Goal: Task Accomplishment & Management: Contribute content

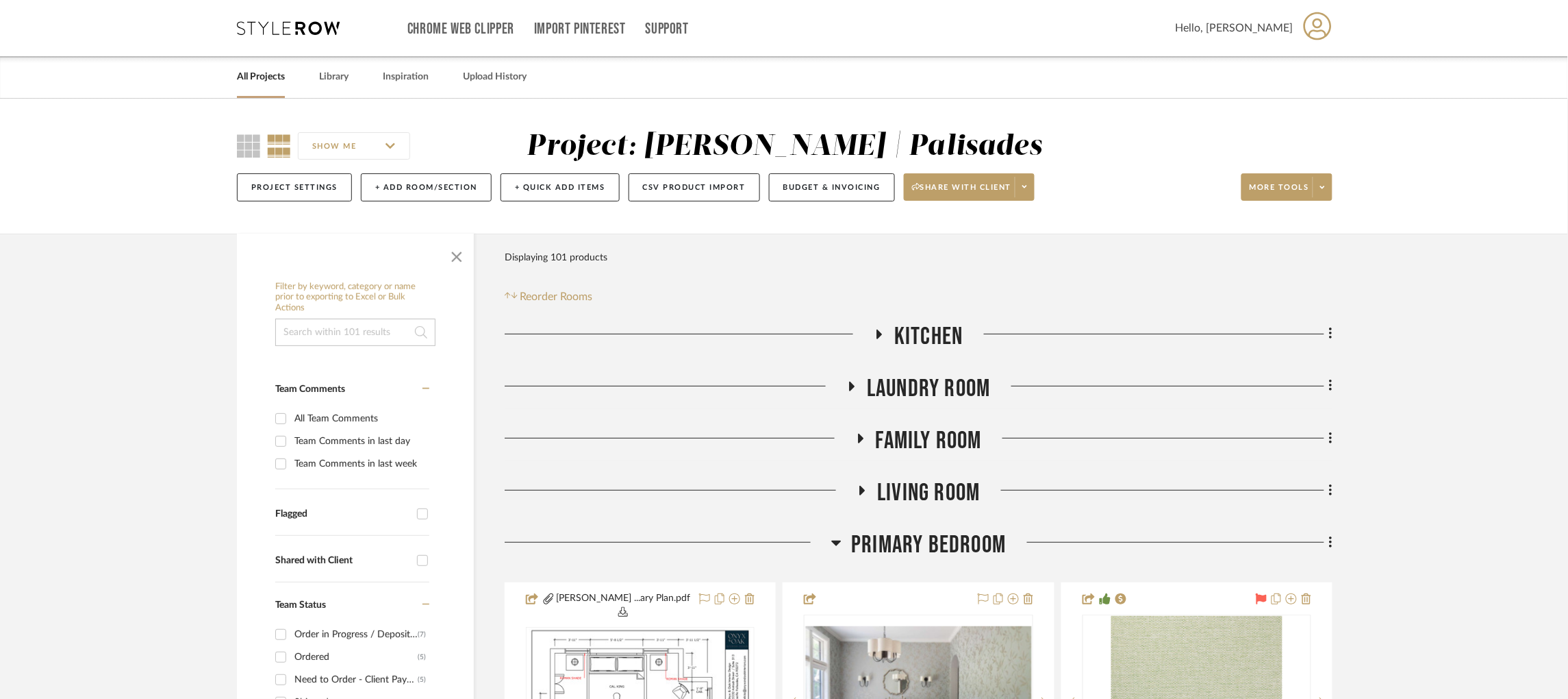
click at [306, 34] on icon at bounding box center [288, 28] width 103 height 14
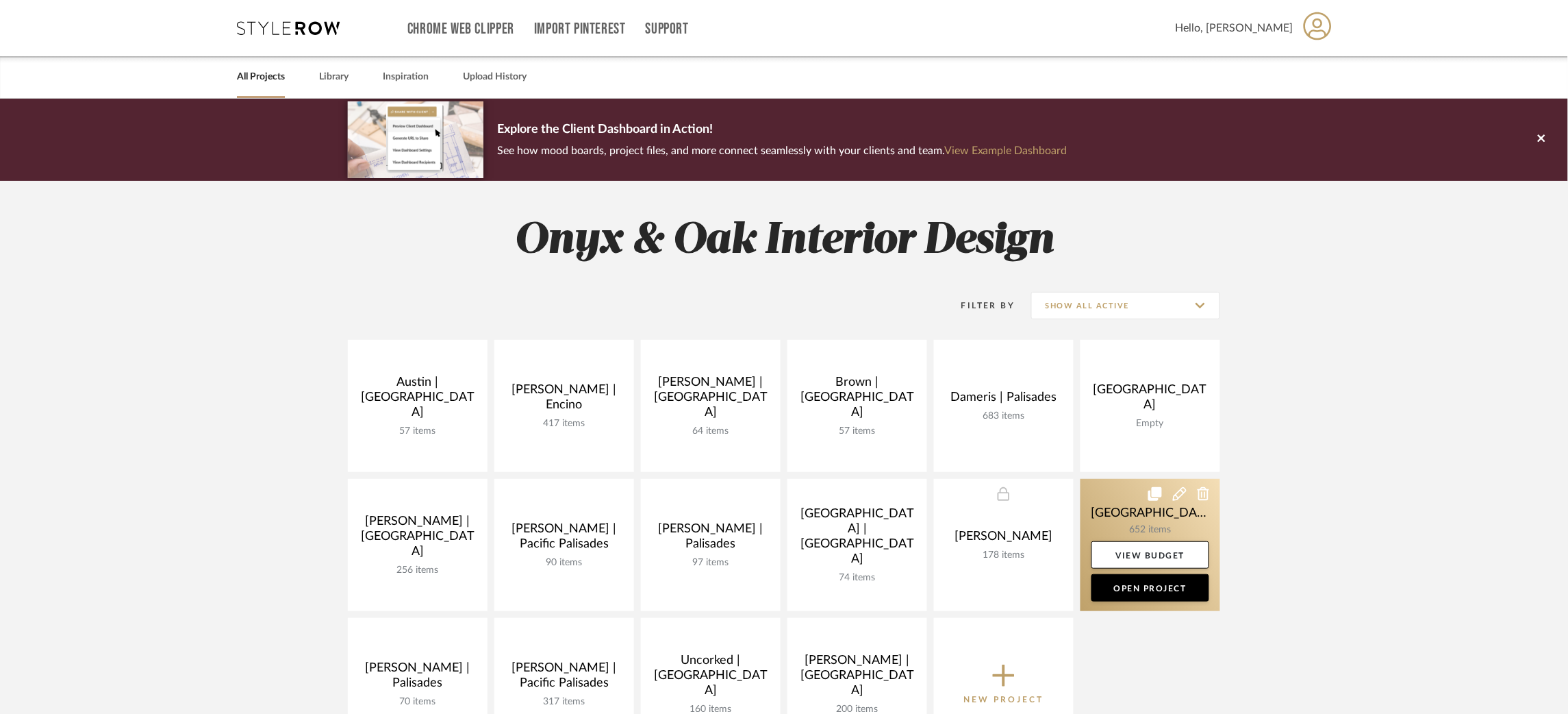
click at [1102, 509] on link at bounding box center [1150, 544] width 140 height 132
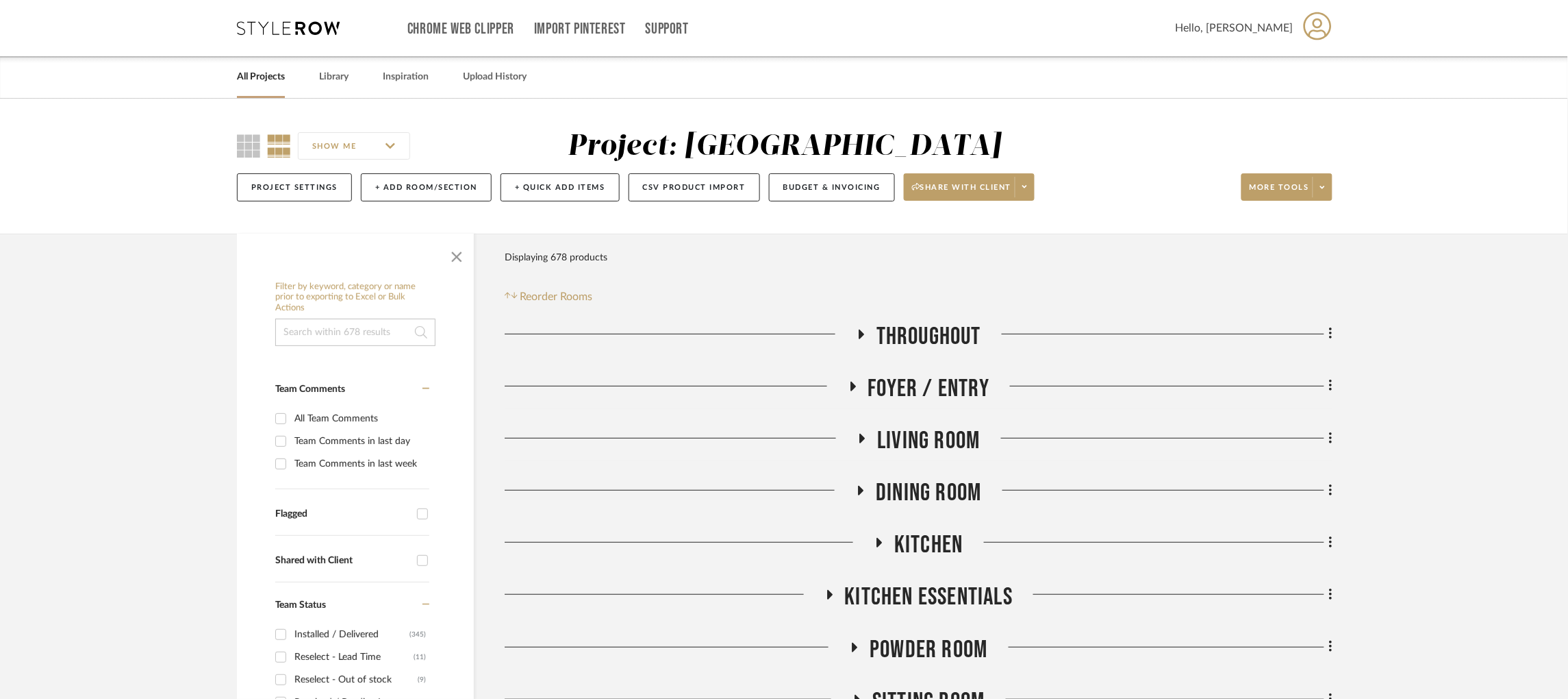
click at [365, 325] on input at bounding box center [356, 332] width 160 height 28
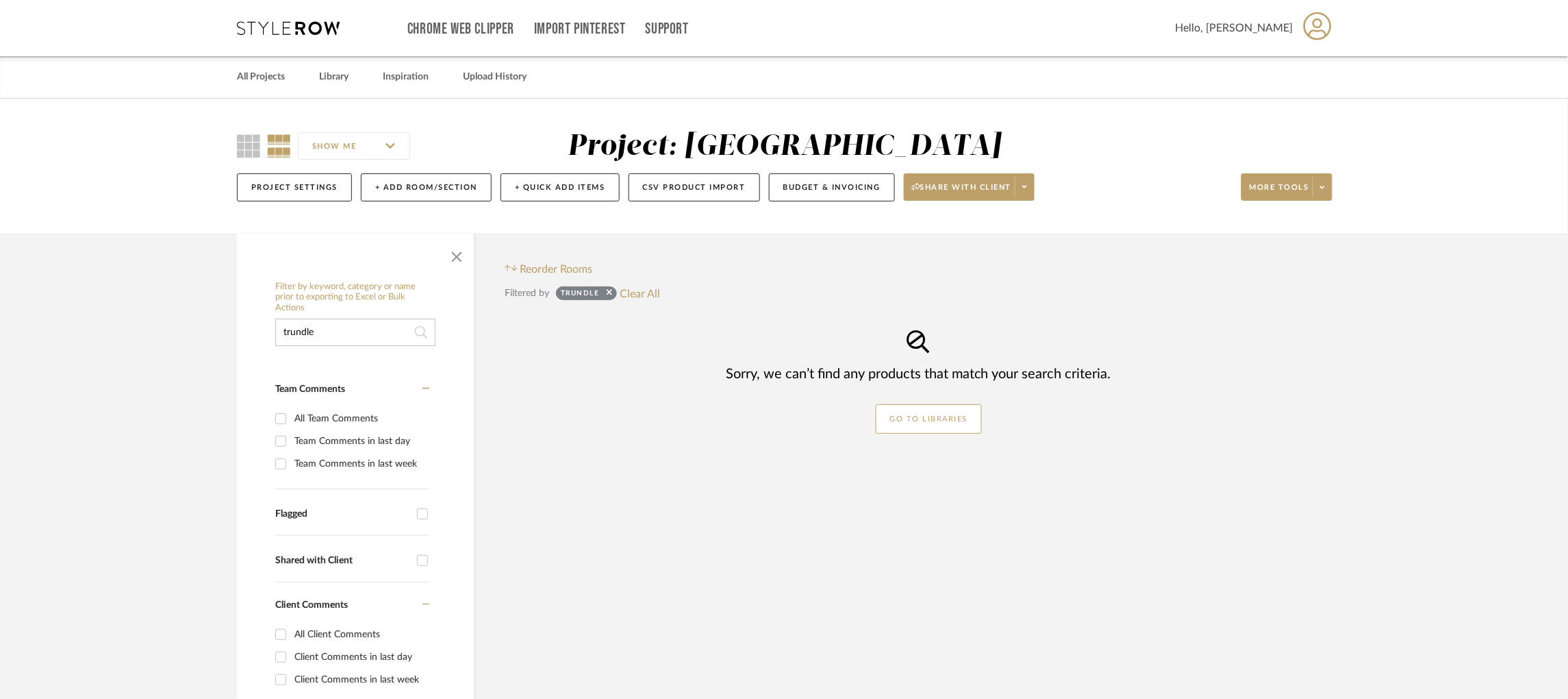
drag, startPoint x: 269, startPoint y: 329, endPoint x: 169, endPoint y: 308, distance: 102.2
click at [169, 308] on project-details-page "SHOW ME Project: NYC West Project Settings + Add Room/Section + Quick Add Items…" at bounding box center [784, 538] width 1568 height 879
type input "bunk"
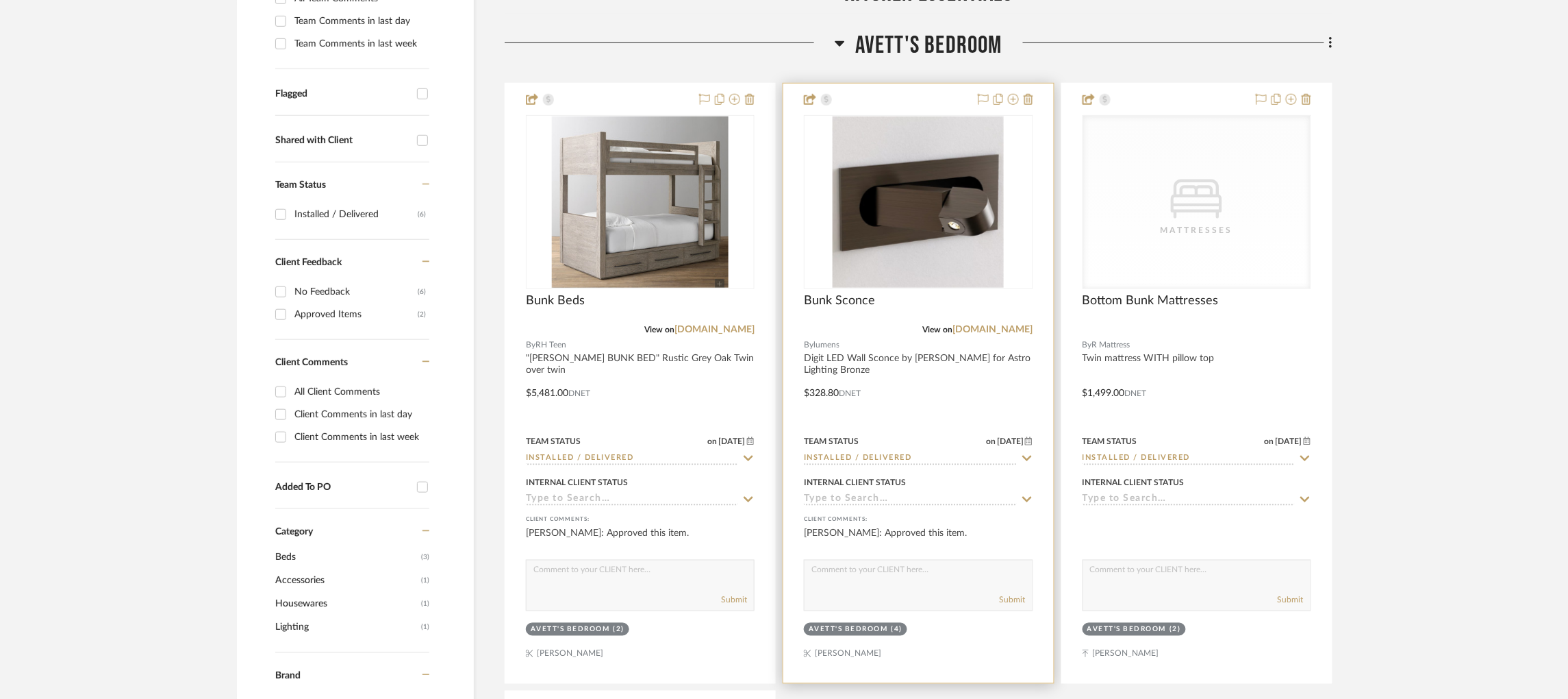
scroll to position [422, 0]
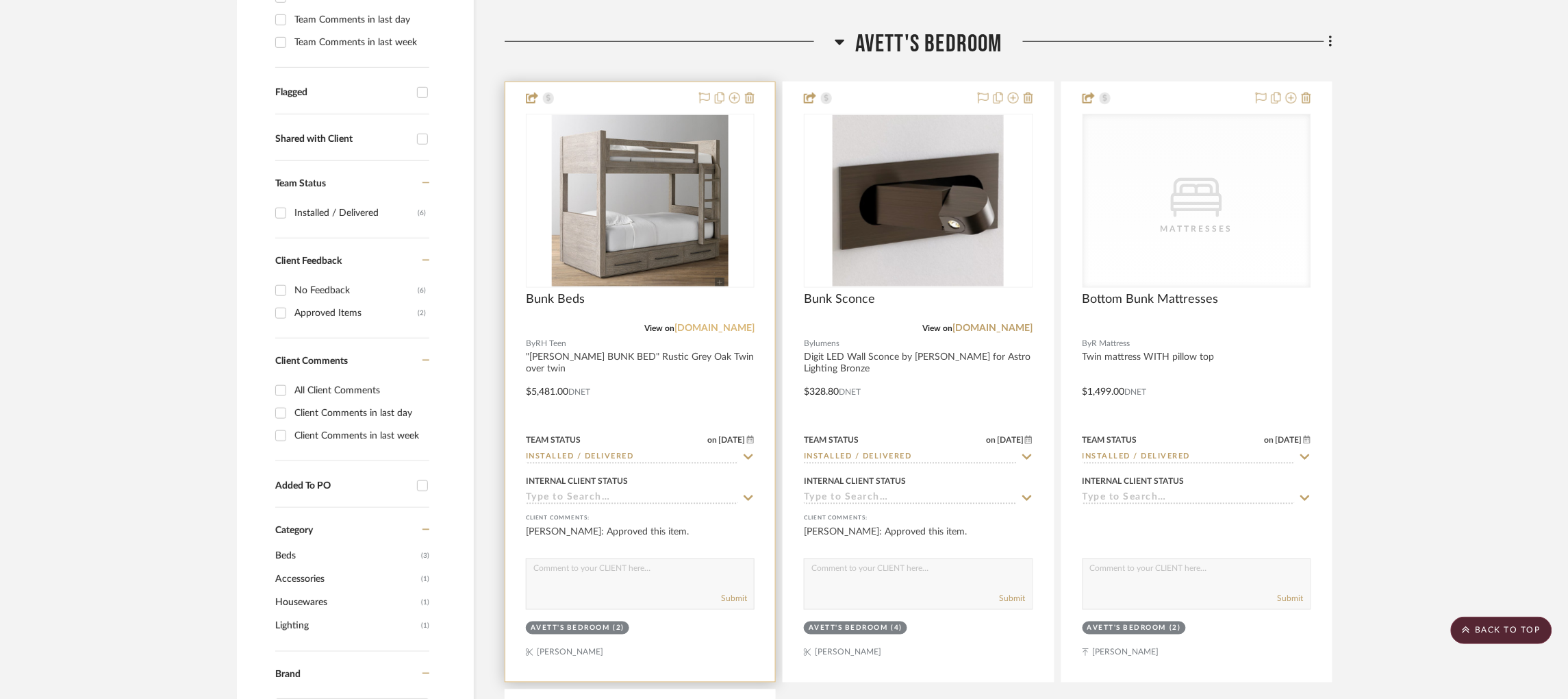
click at [714, 329] on link "[DOMAIN_NAME]" at bounding box center [715, 328] width 80 height 10
click at [663, 250] on img "0" at bounding box center [640, 201] width 176 height 171
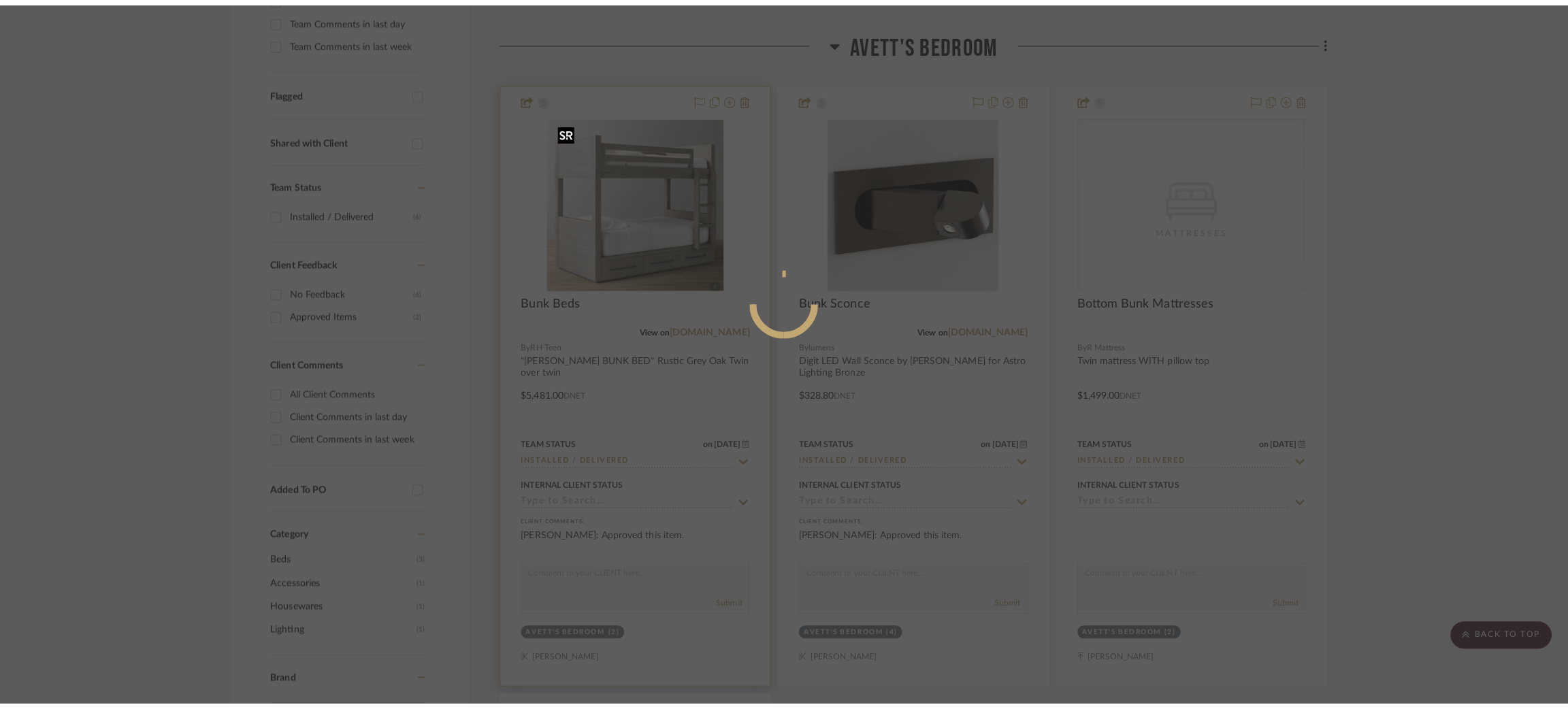
scroll to position [0, 0]
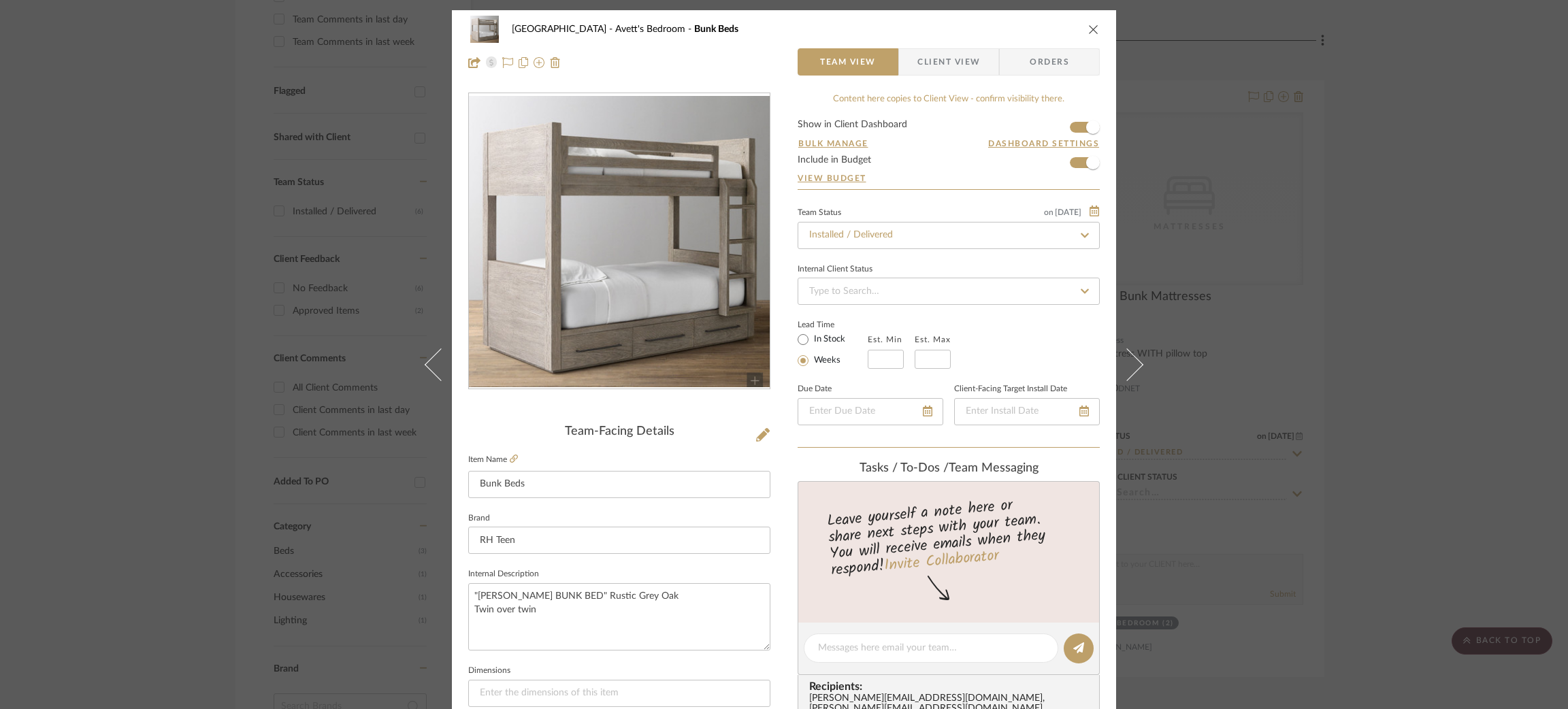
click at [1340, 220] on div "[GEOGRAPHIC_DATA]'s Bedroom Bunk Beds Team View Client View Orders Team-Facing …" at bounding box center [784, 354] width 1568 height 709
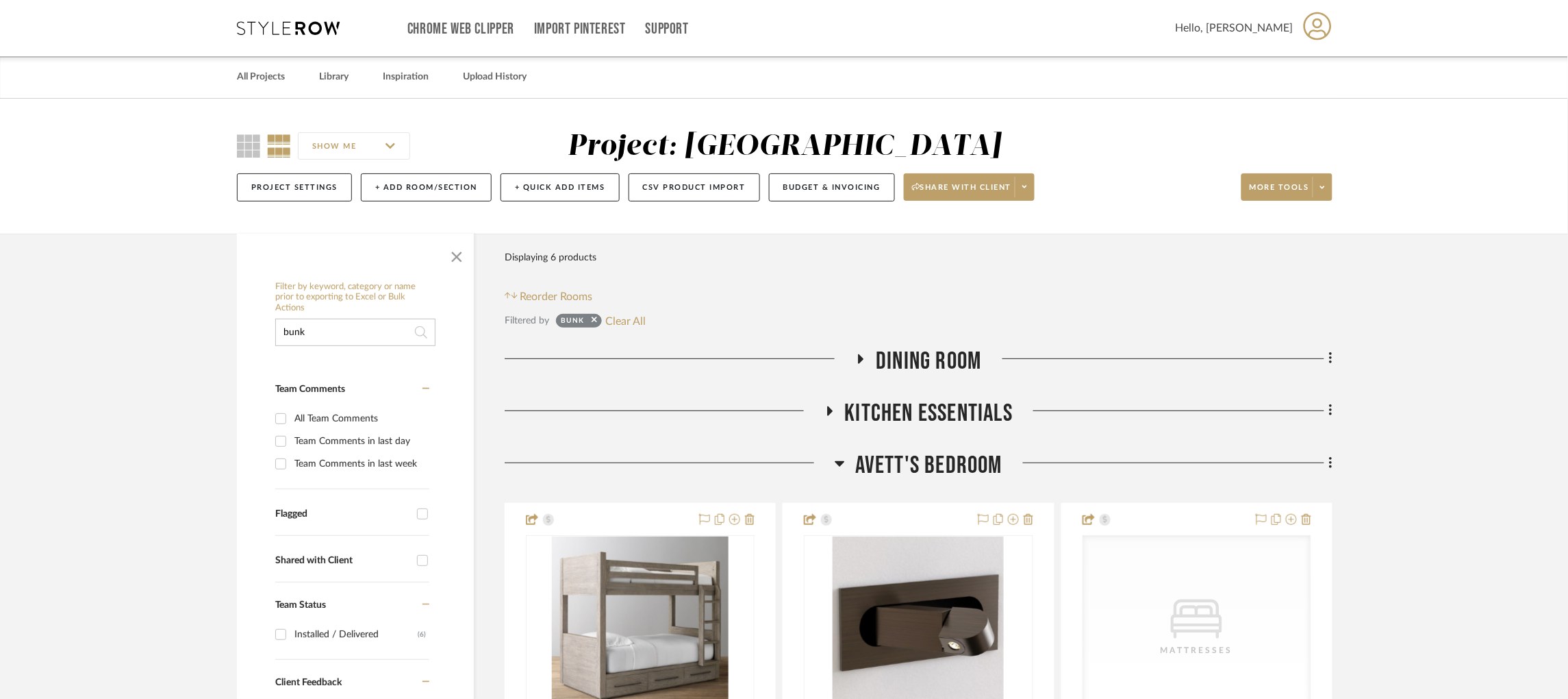
click at [316, 26] on icon at bounding box center [288, 28] width 103 height 14
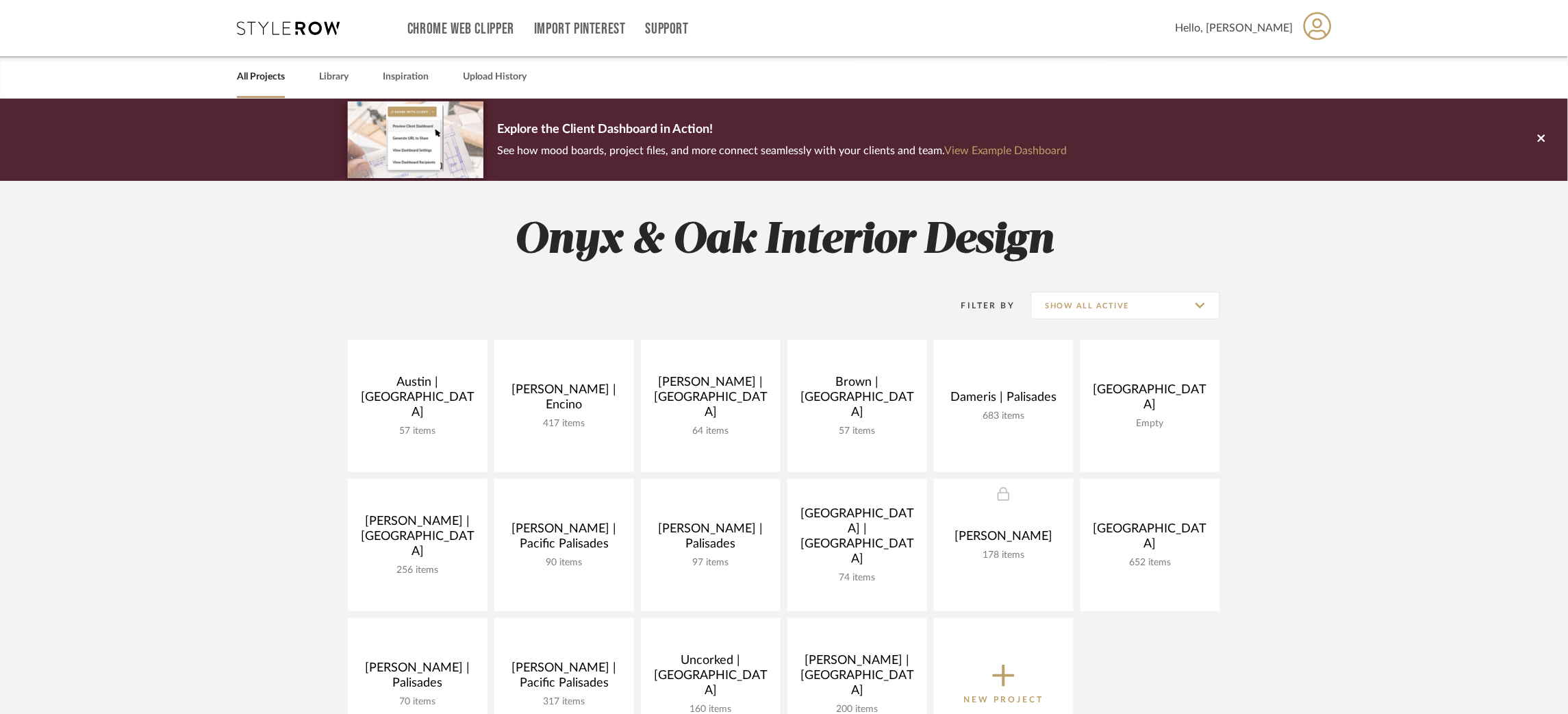
scroll to position [99, 0]
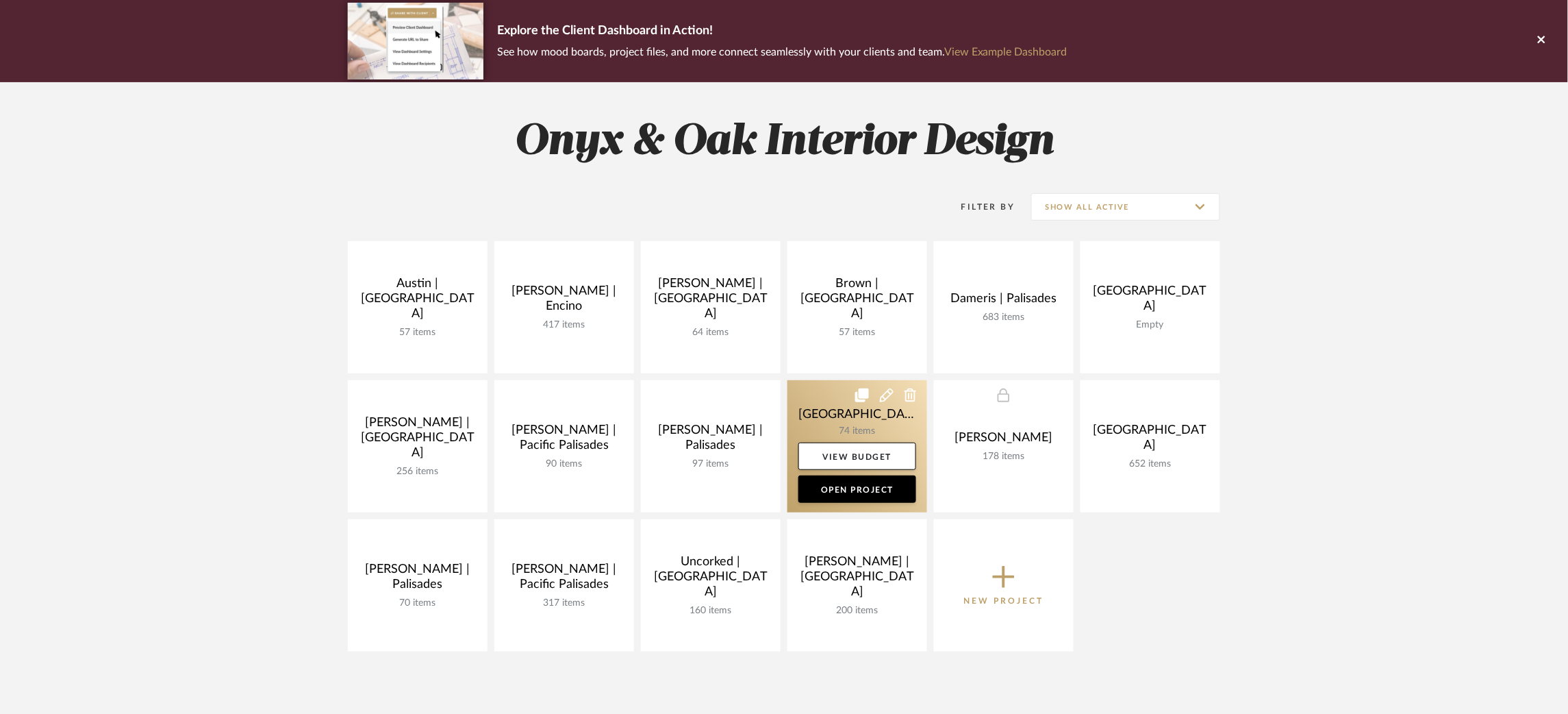
click at [822, 425] on link at bounding box center [857, 446] width 140 height 132
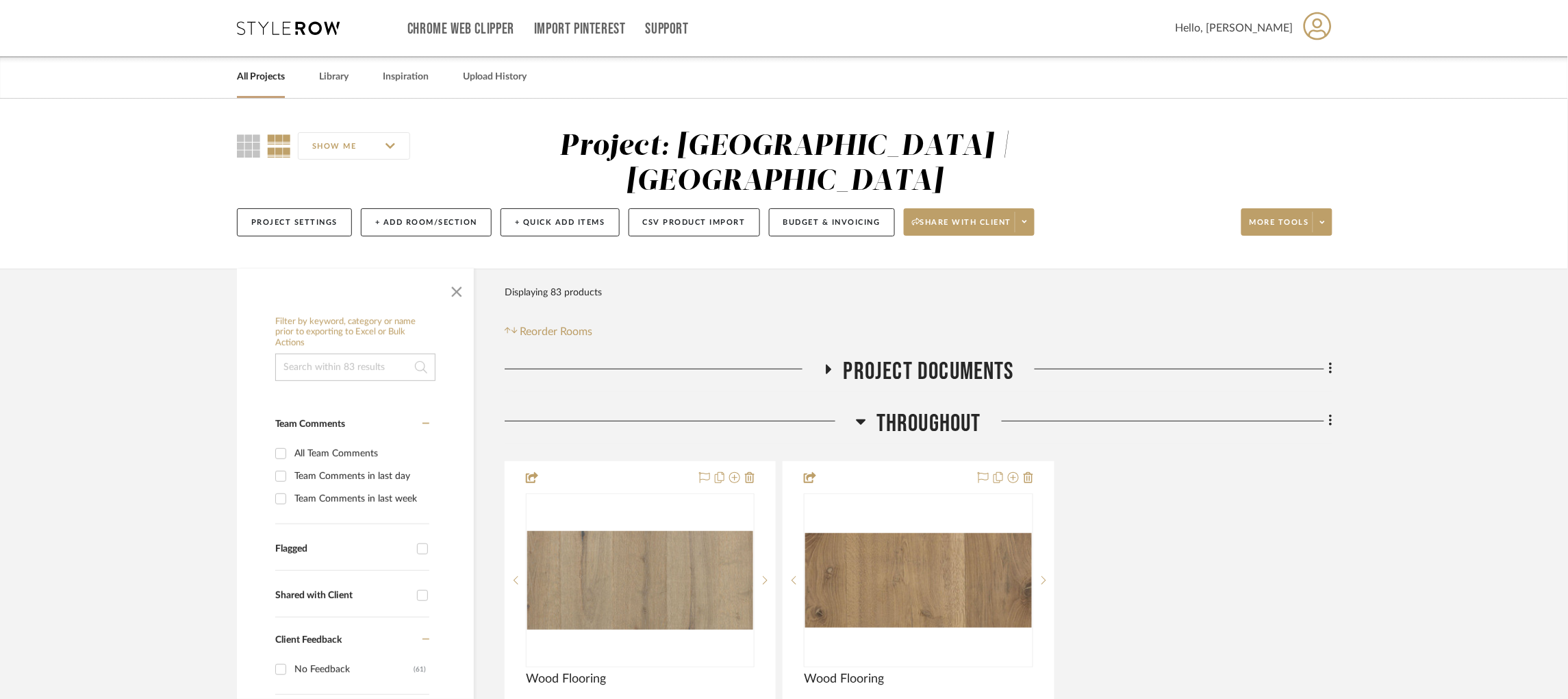
click at [825, 364] on icon at bounding box center [828, 368] width 17 height 10
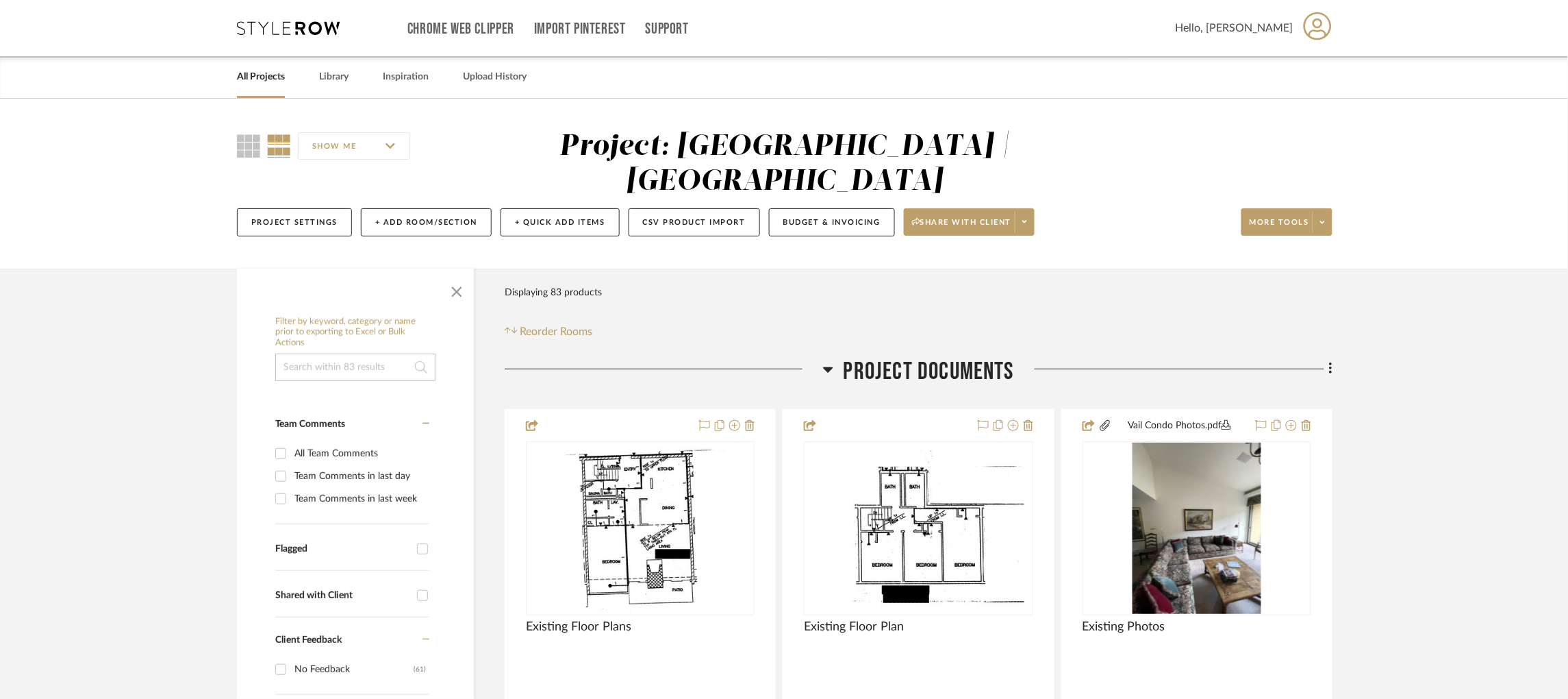
click at [1308, 217] on span "More tools" at bounding box center [1279, 227] width 60 height 21
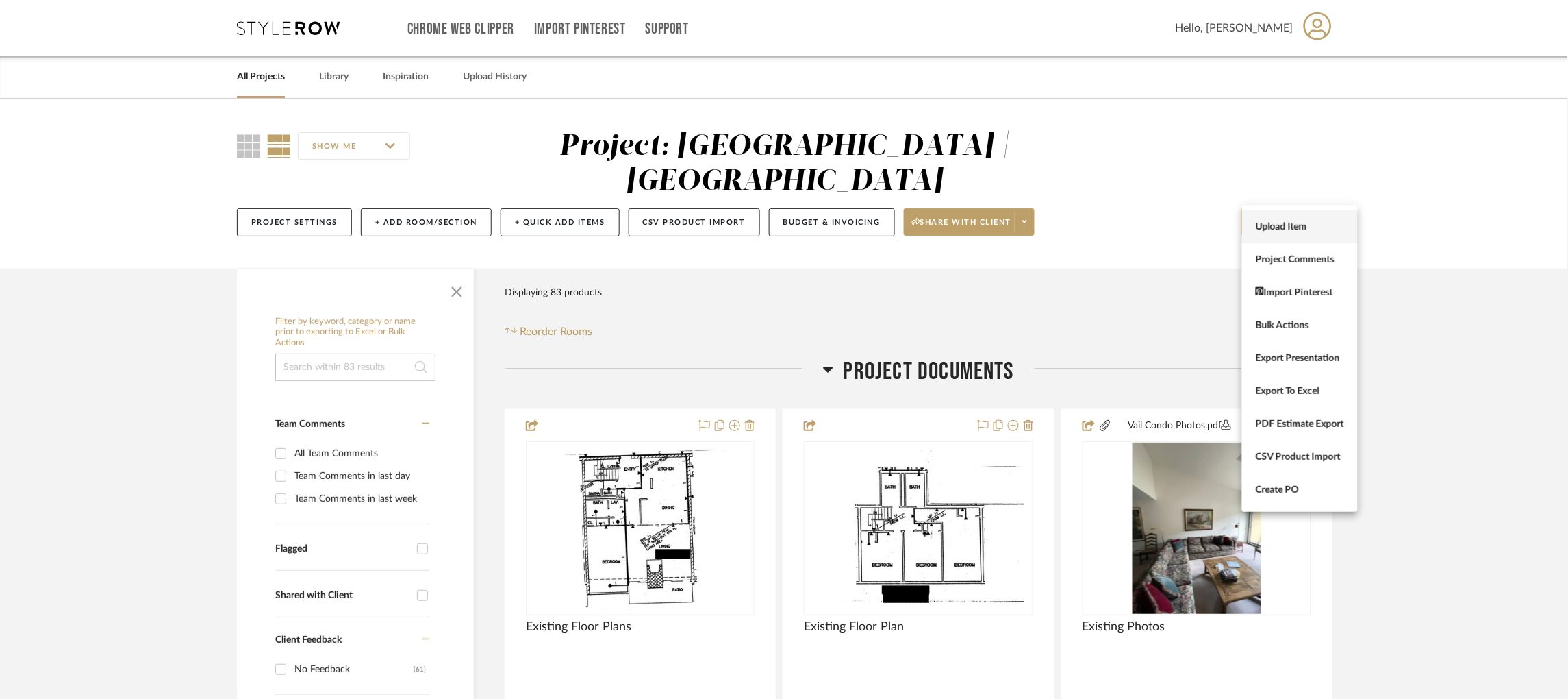
click at [1281, 231] on span "Upload Item" at bounding box center [1300, 227] width 89 height 11
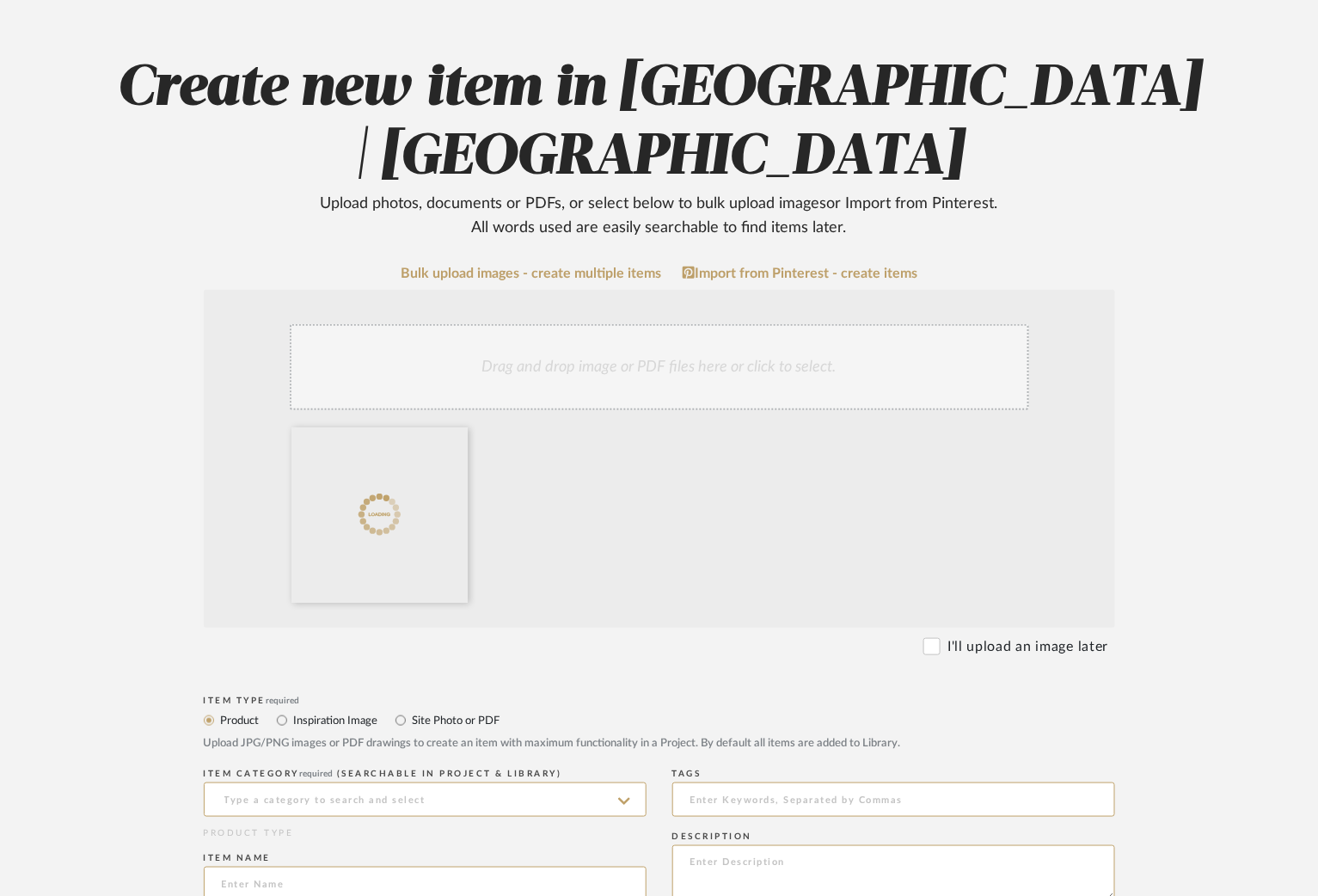
scroll to position [386, 0]
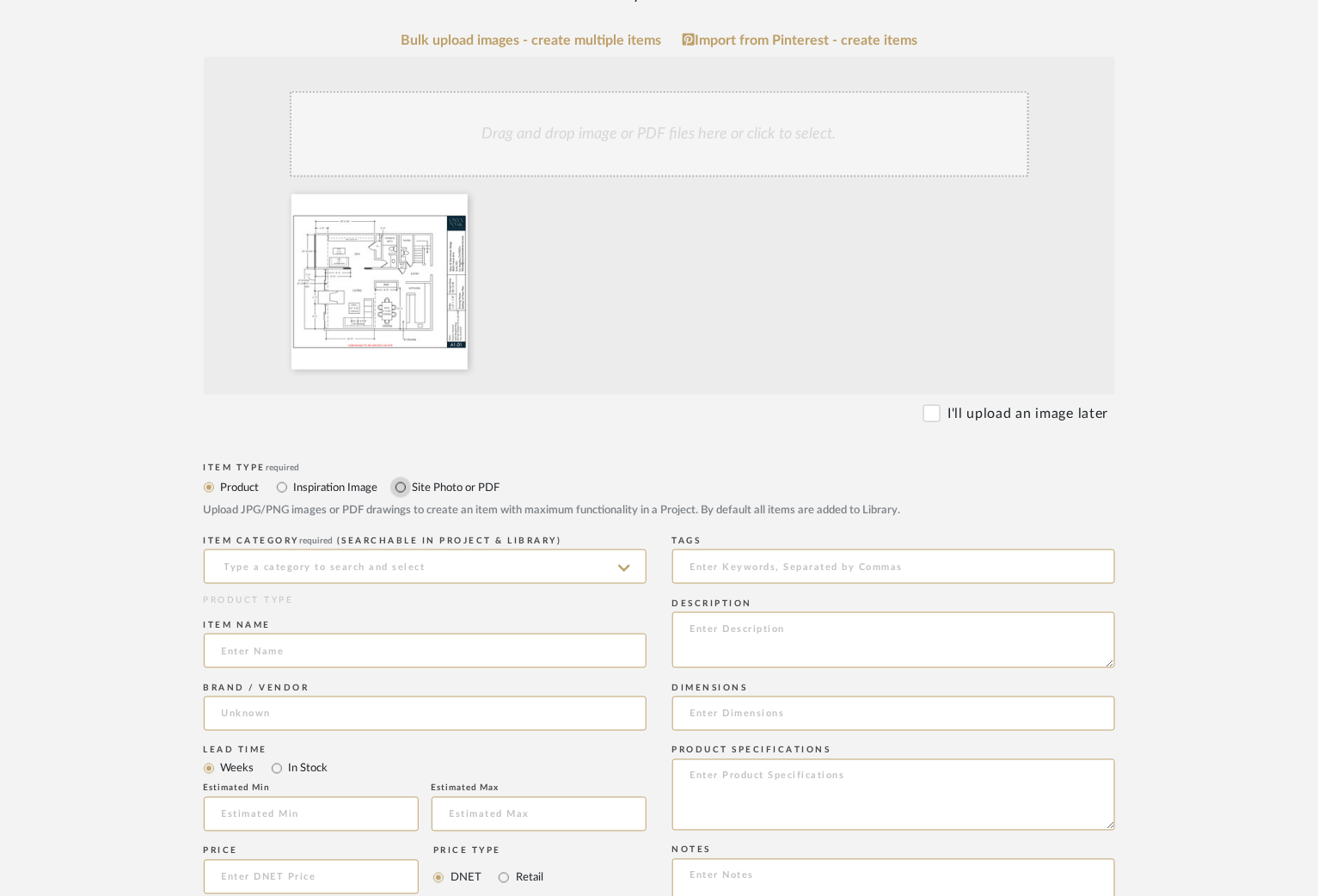
click at [405, 488] on input "Site Photo or PDF" at bounding box center [401, 488] width 21 height 21
radio input "true"
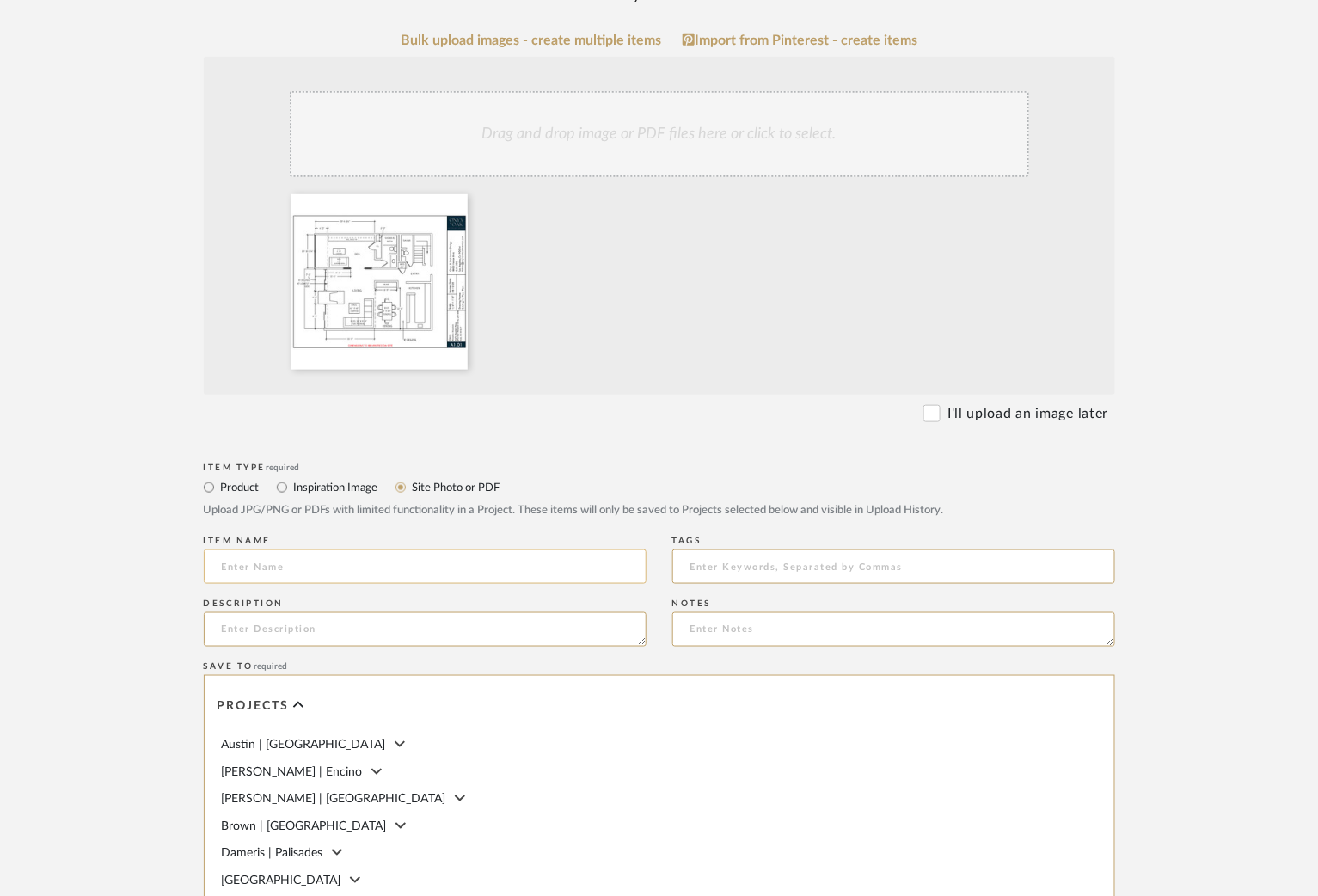
click at [375, 567] on input at bounding box center [426, 566] width 443 height 34
type input "F"
click at [267, 566] on input "Existing Floor Plan" at bounding box center [426, 566] width 443 height 34
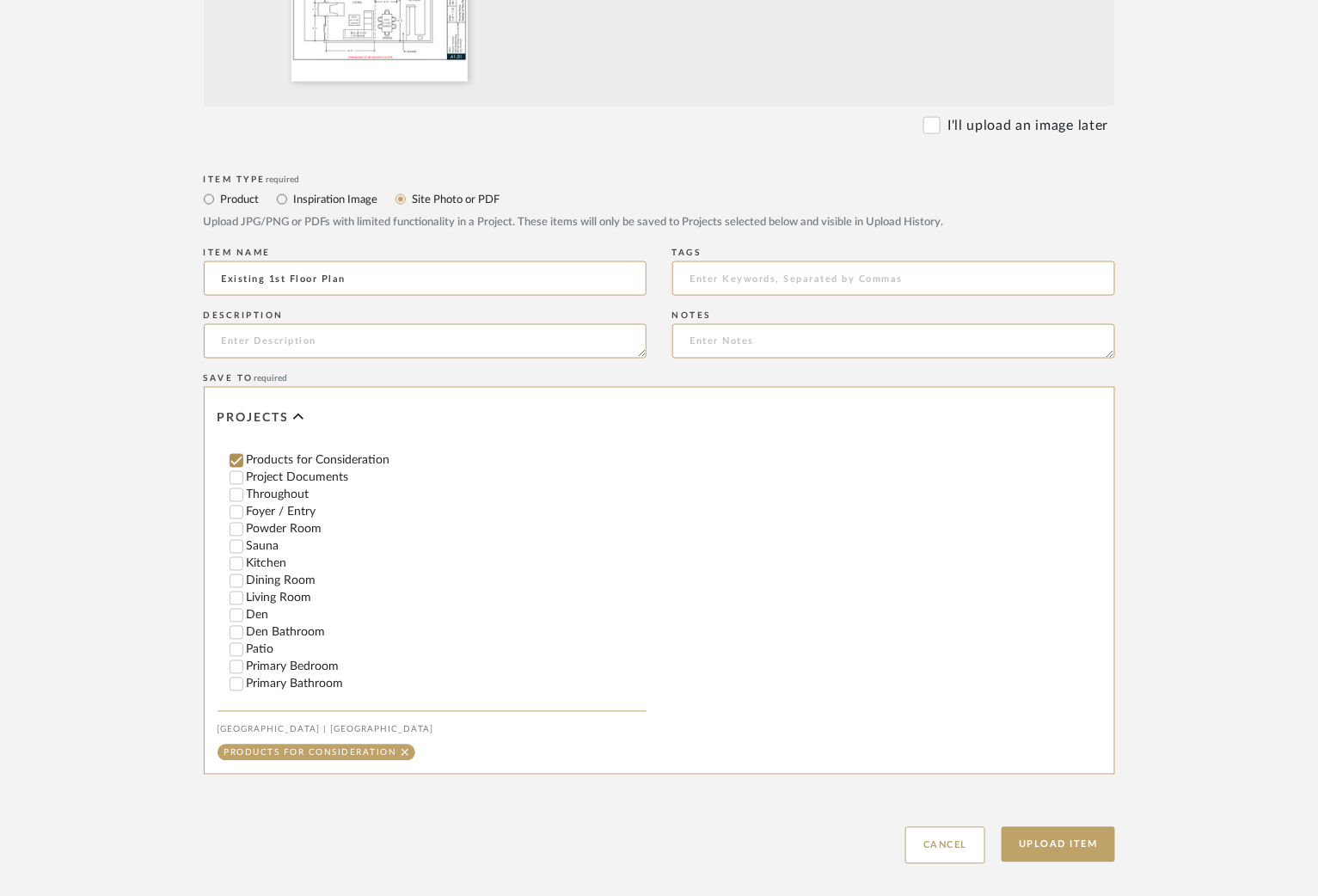
scroll to position [235, 0]
type input "Existing 1st Floor Plan"
click at [234, 537] on input "Project Documents" at bounding box center [237, 531] width 17 height 17
checkbox input "false"
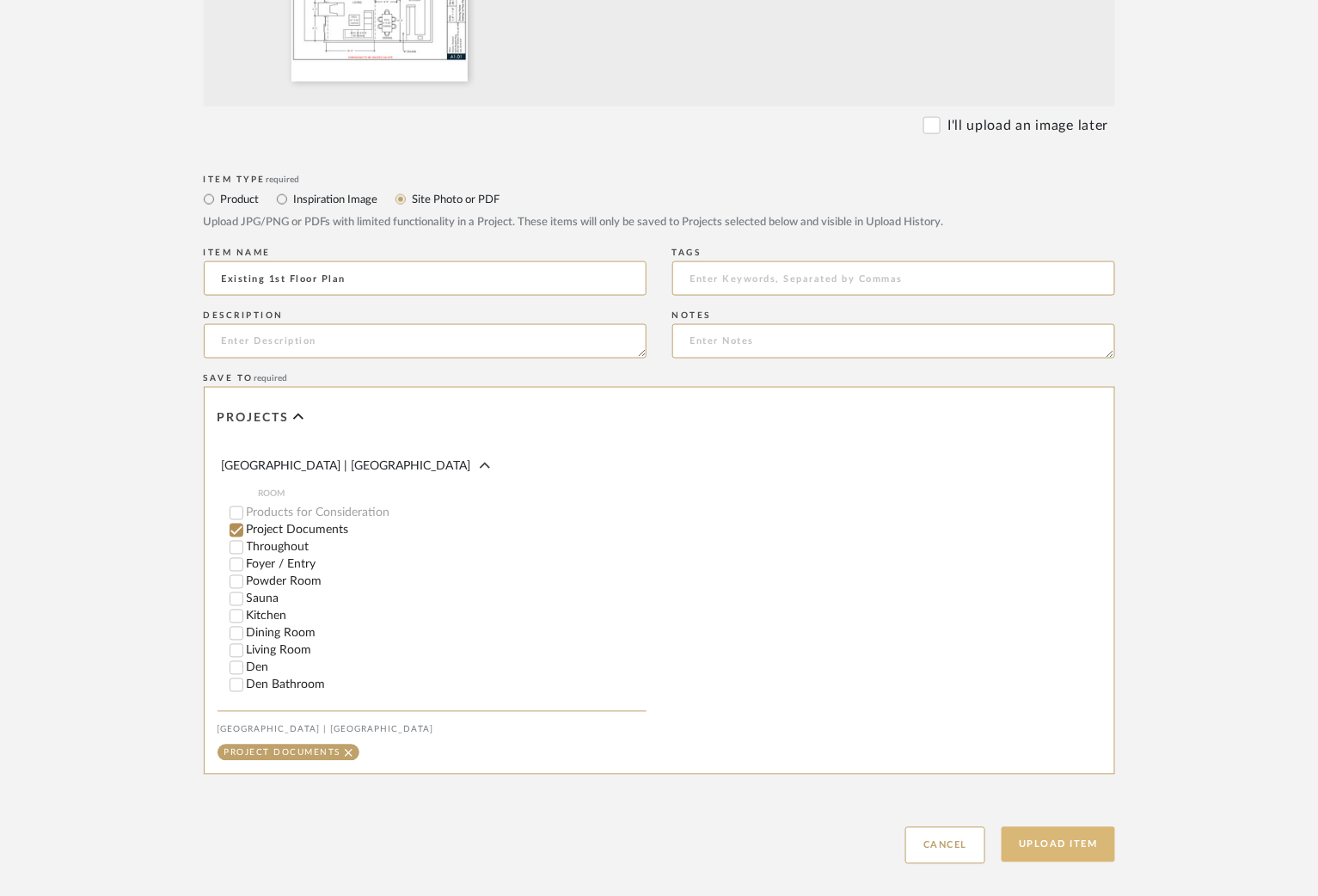
click at [1033, 853] on button "Upload Item" at bounding box center [1058, 844] width 113 height 35
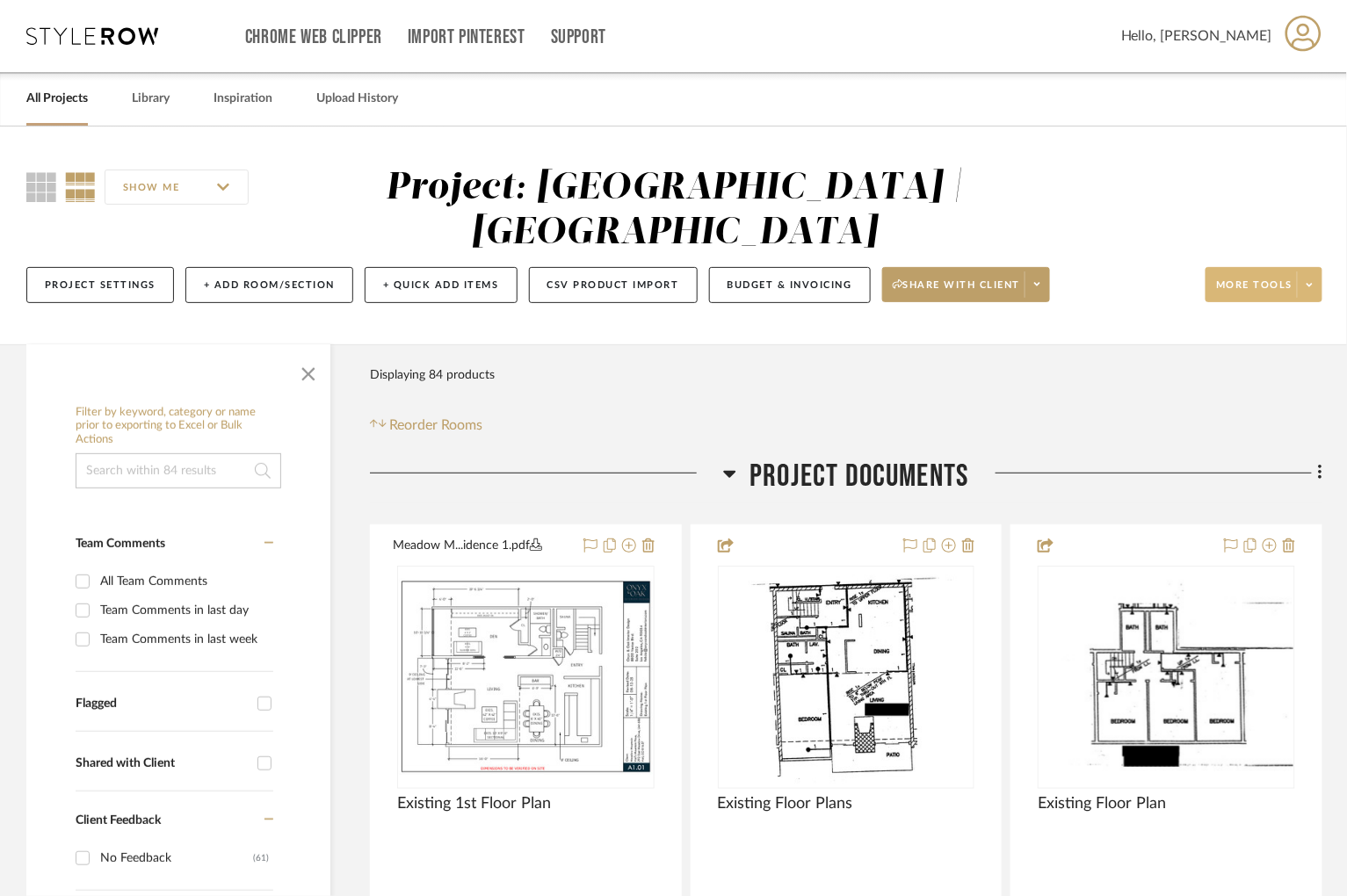
click at [1309, 285] on icon at bounding box center [1310, 285] width 6 height 4
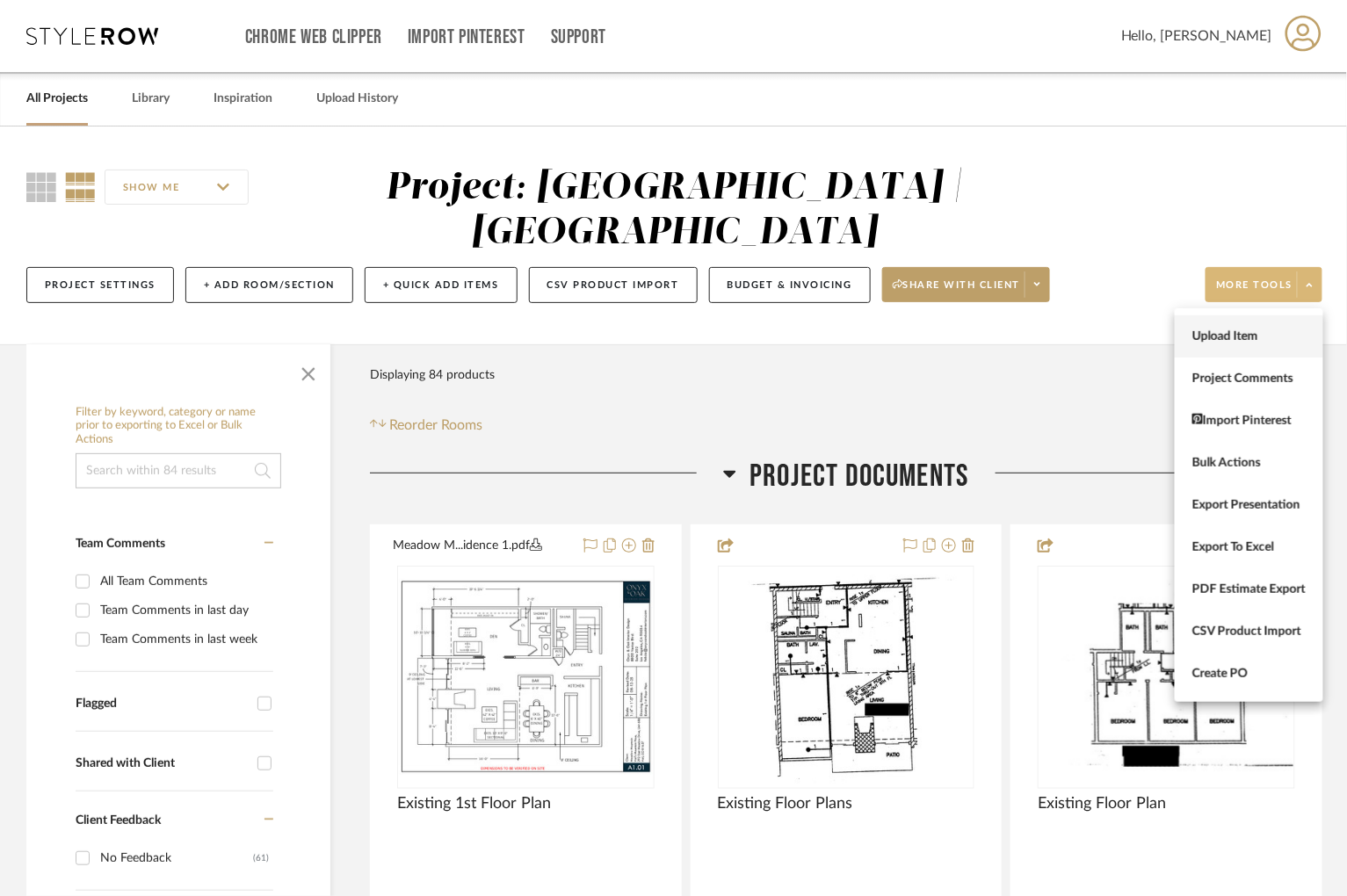
click at [1214, 338] on span "Upload Item" at bounding box center [1249, 336] width 114 height 15
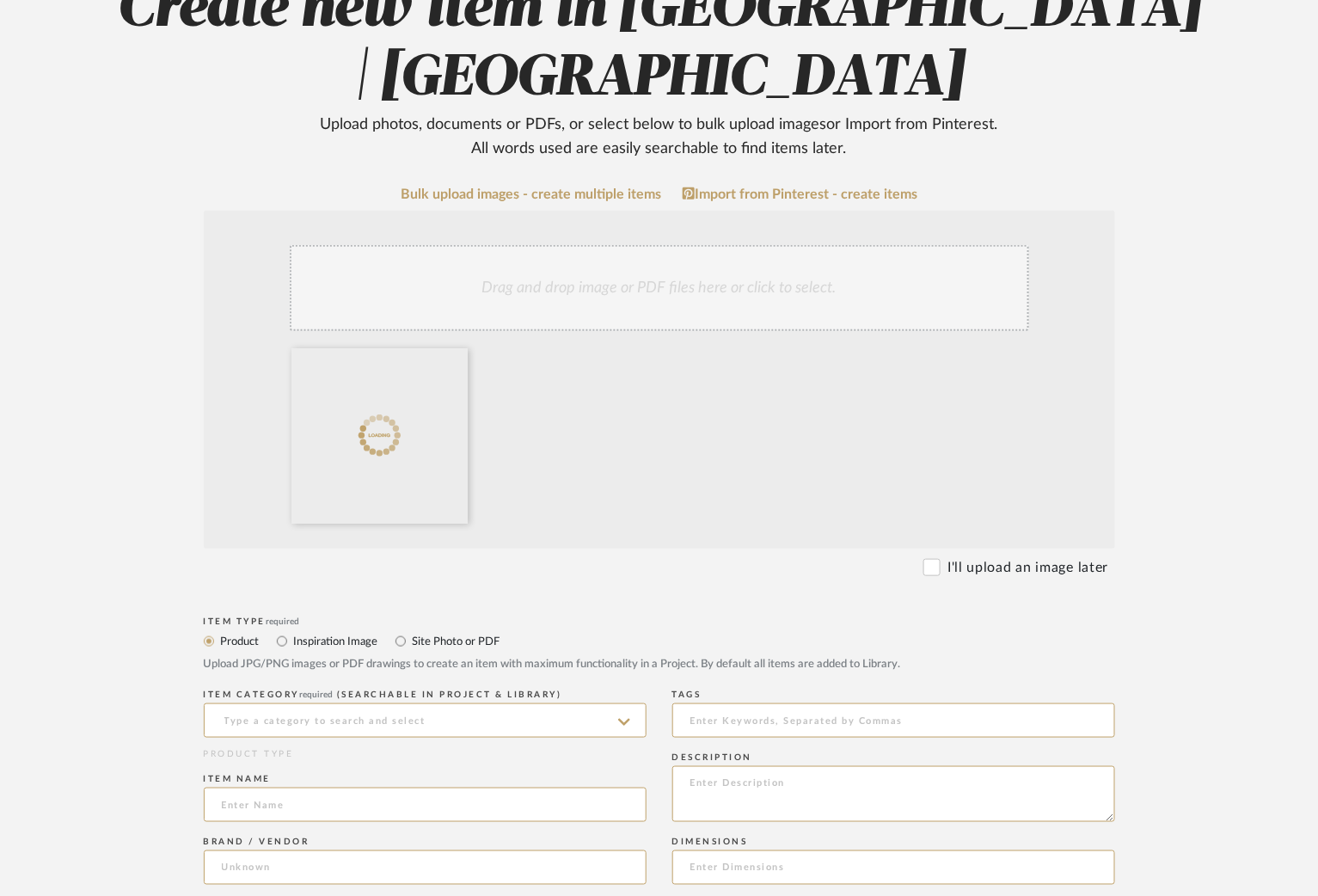
scroll to position [233, 0]
click at [398, 642] on input "Site Photo or PDF" at bounding box center [401, 641] width 21 height 21
radio input "true"
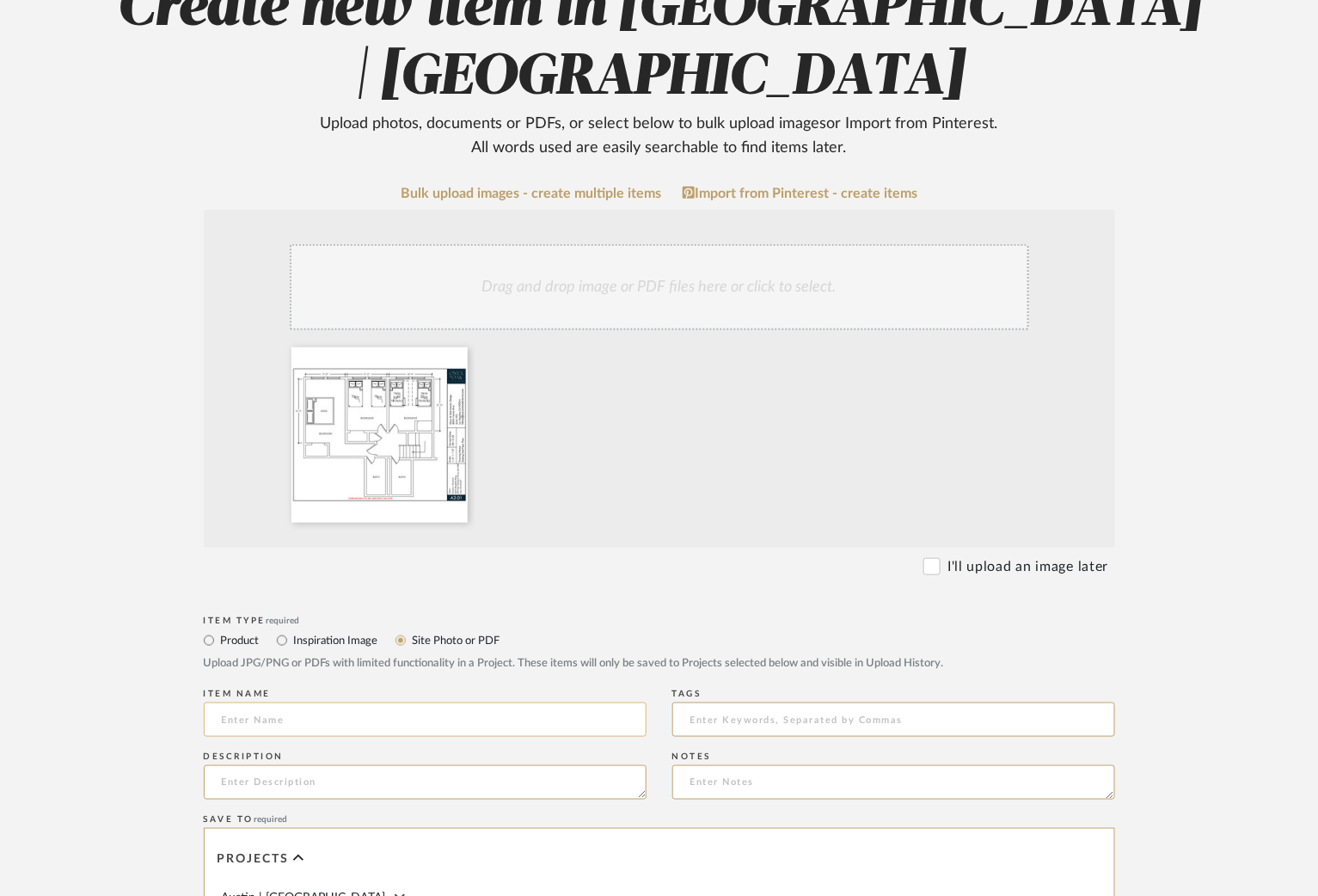
click at [374, 714] on input at bounding box center [426, 720] width 443 height 34
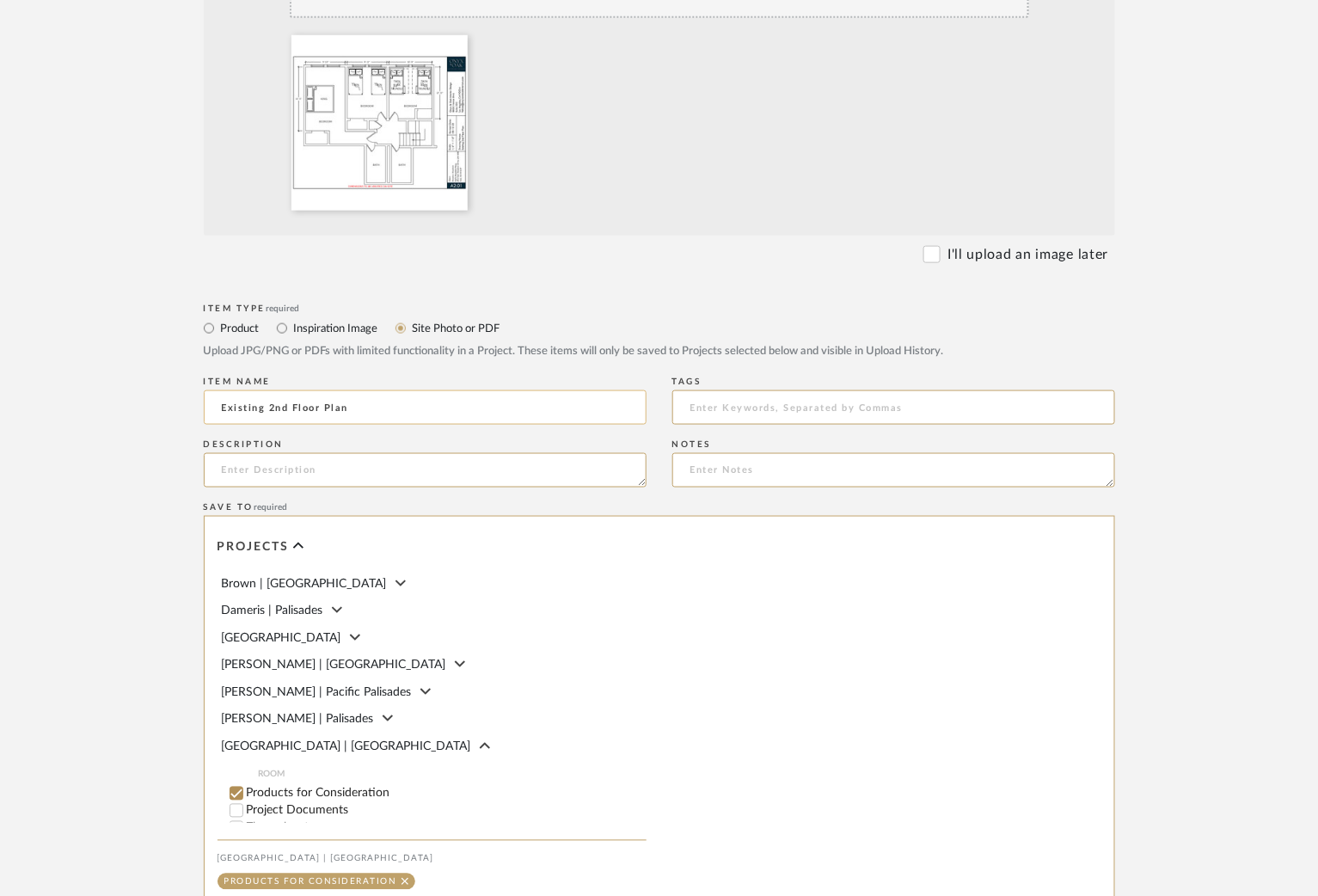
scroll to position [104, 0]
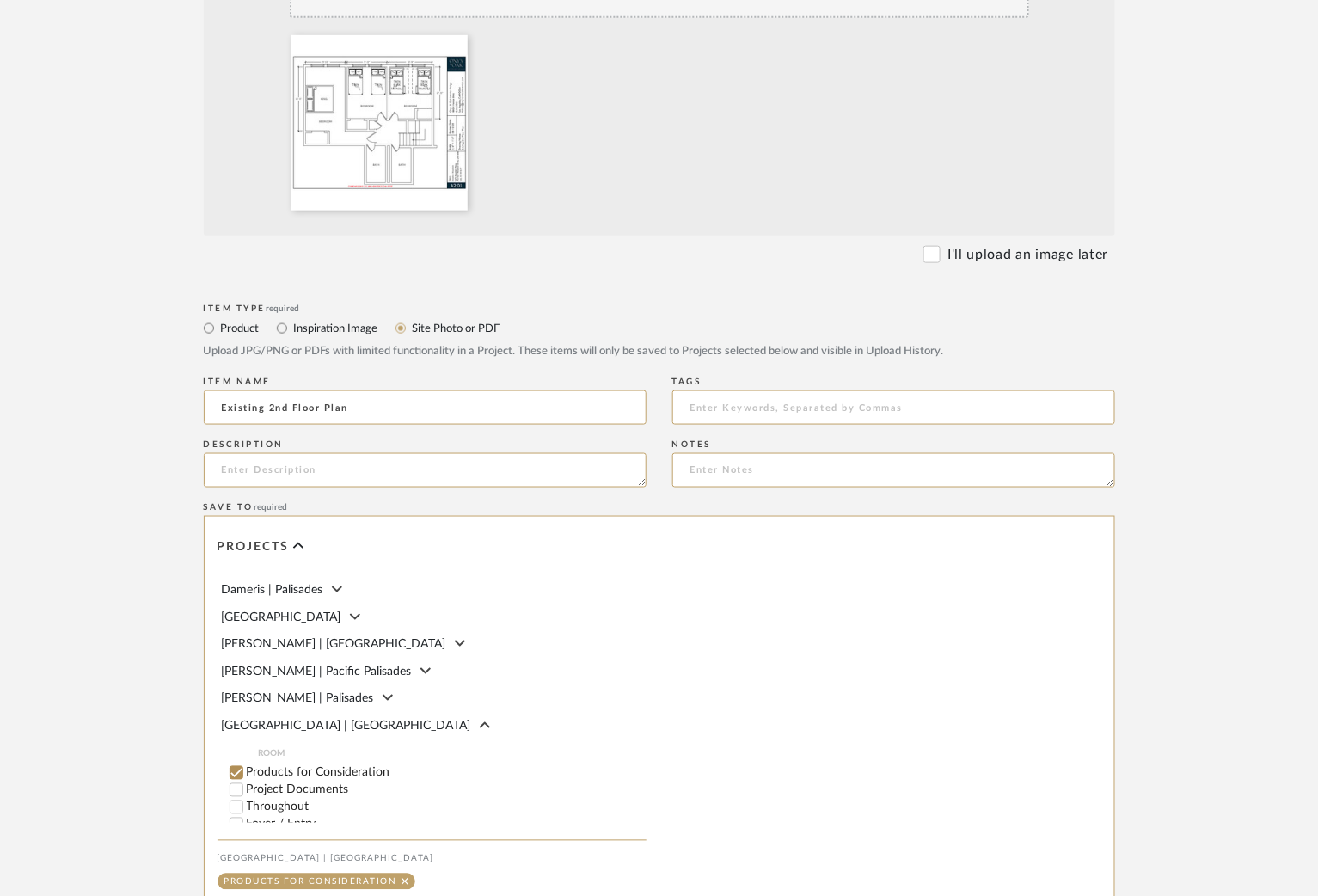
type input "Existing 2nd Floor Plan"
drag, startPoint x: 845, startPoint y: 560, endPoint x: 272, endPoint y: 777, distance: 612.7
click at [272, 777] on div "Projects [GEOGRAPHIC_DATA] | [GEOGRAPHIC_DATA] Barrett | Encino [GEOGRAPHIC_DAT…" at bounding box center [659, 709] width 910 height 386
click at [239, 794] on input "Project Documents" at bounding box center [237, 791] width 17 height 17
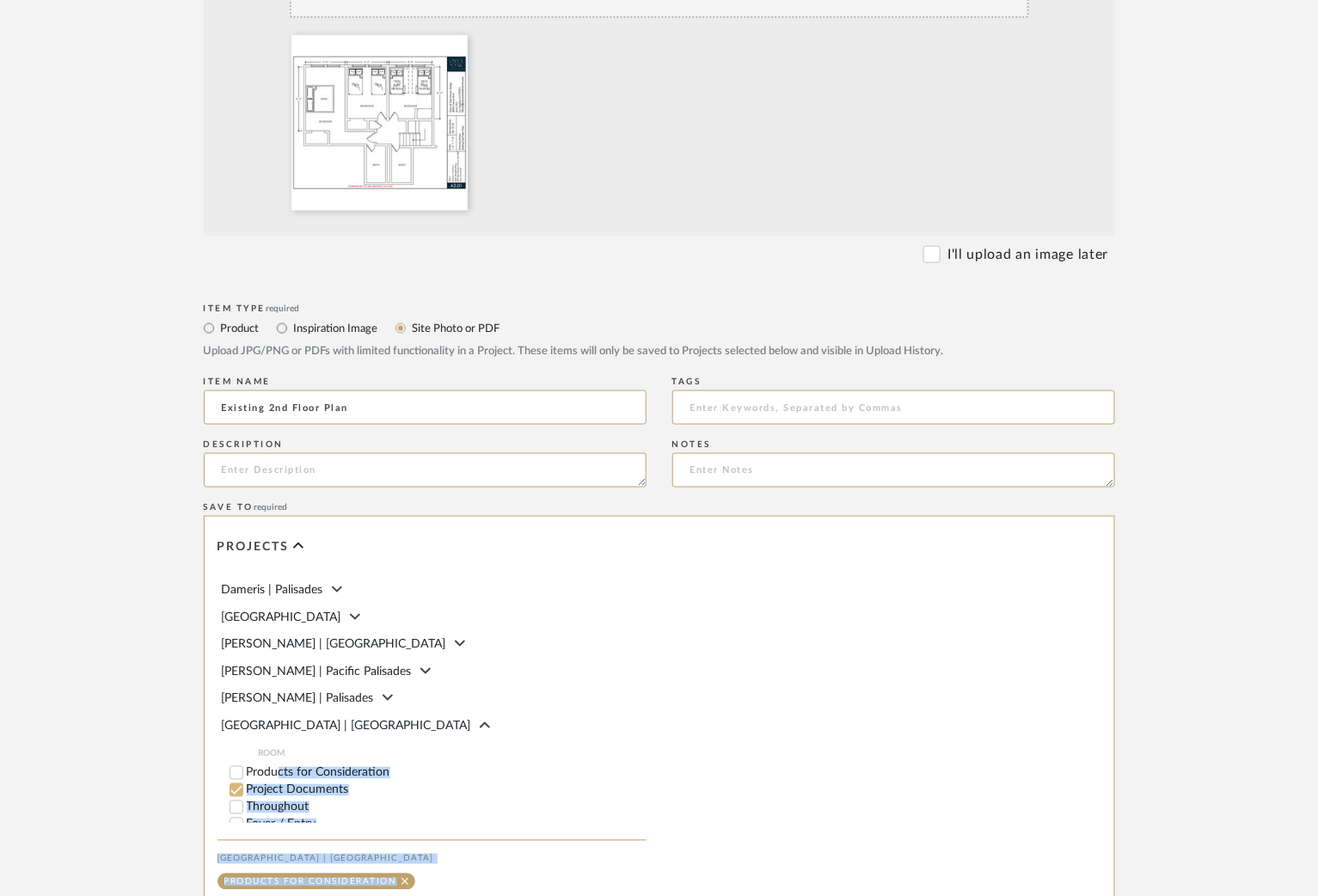
checkbox input "false"
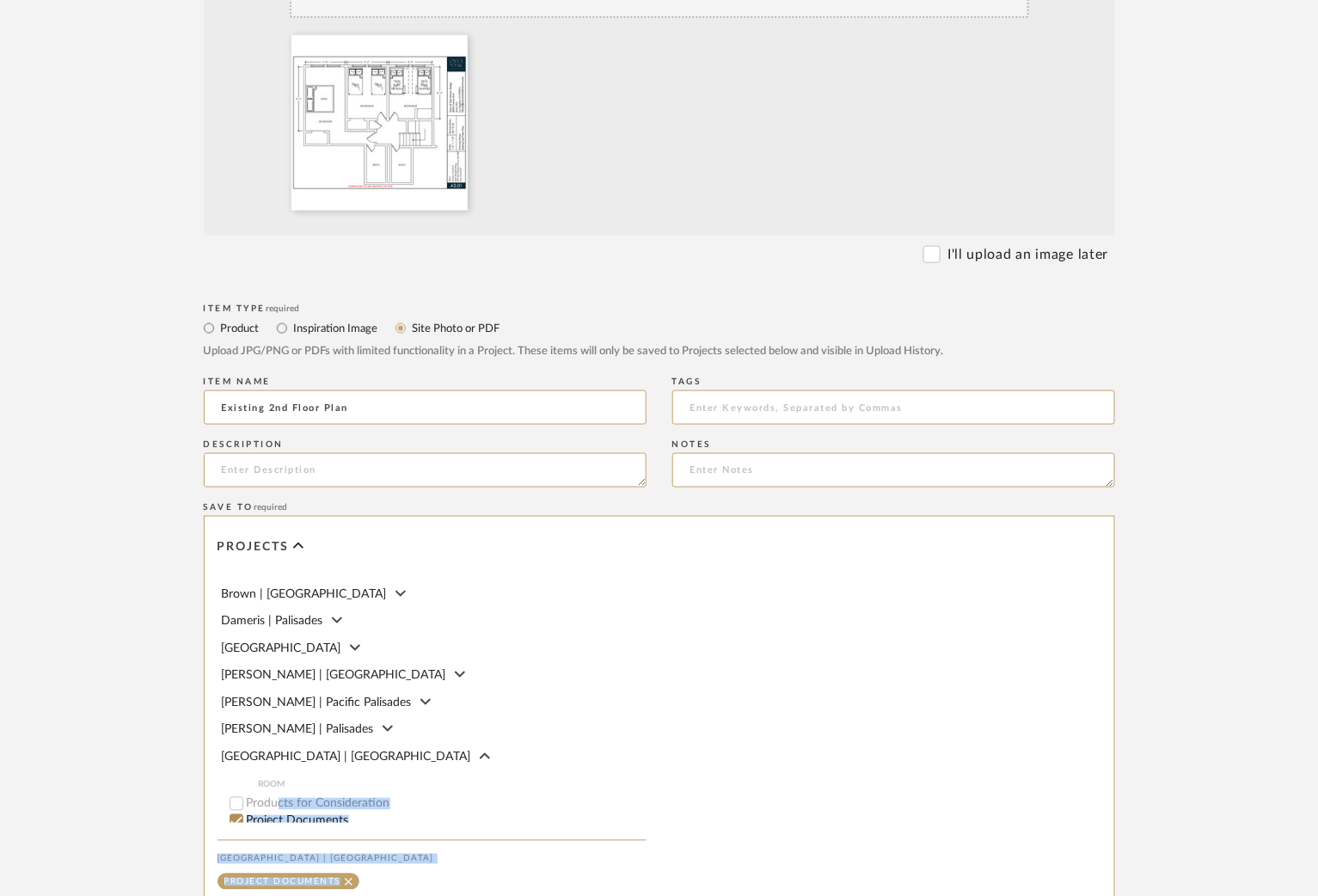
scroll to position [138, 0]
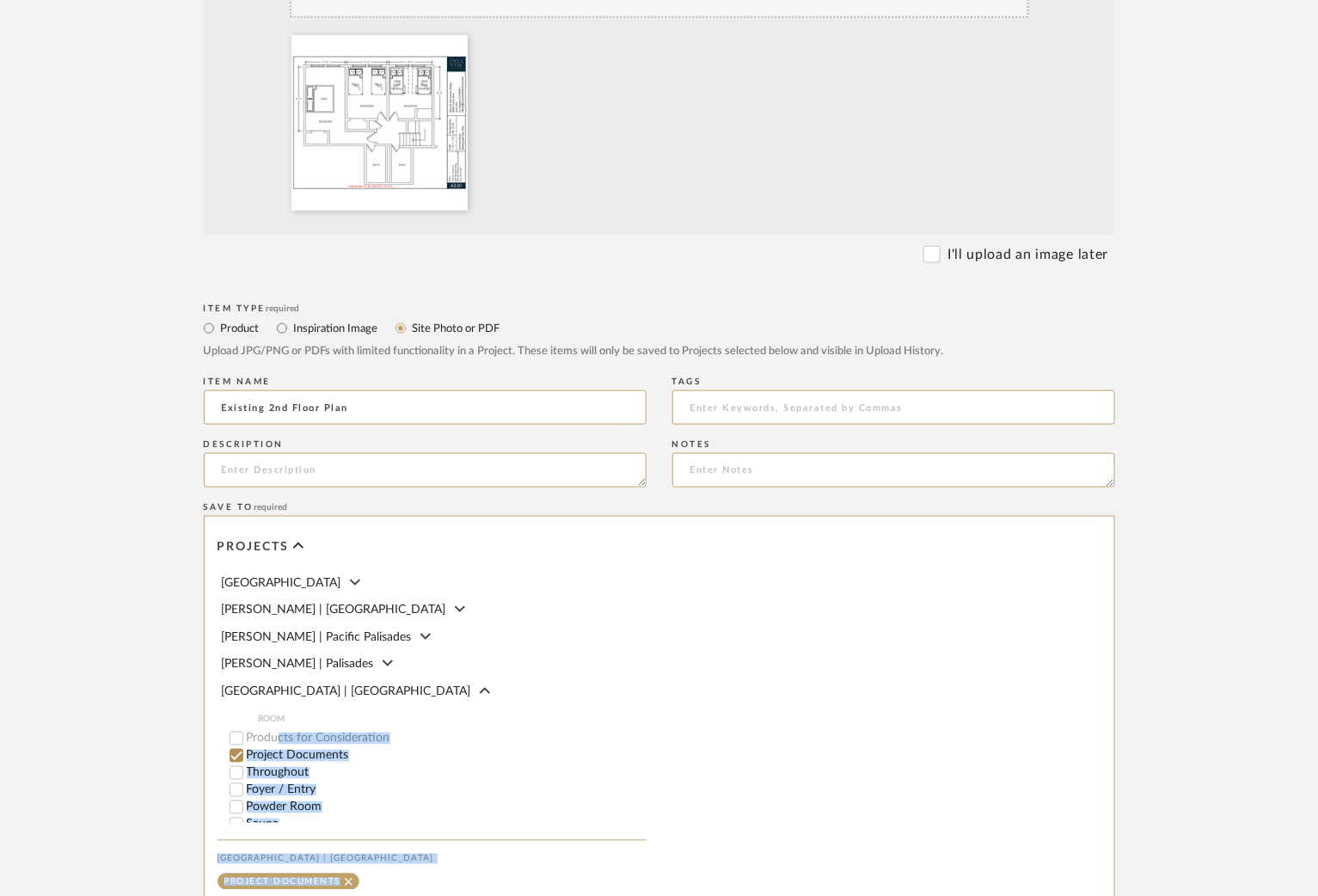
click at [911, 684] on div at bounding box center [887, 709] width 455 height 386
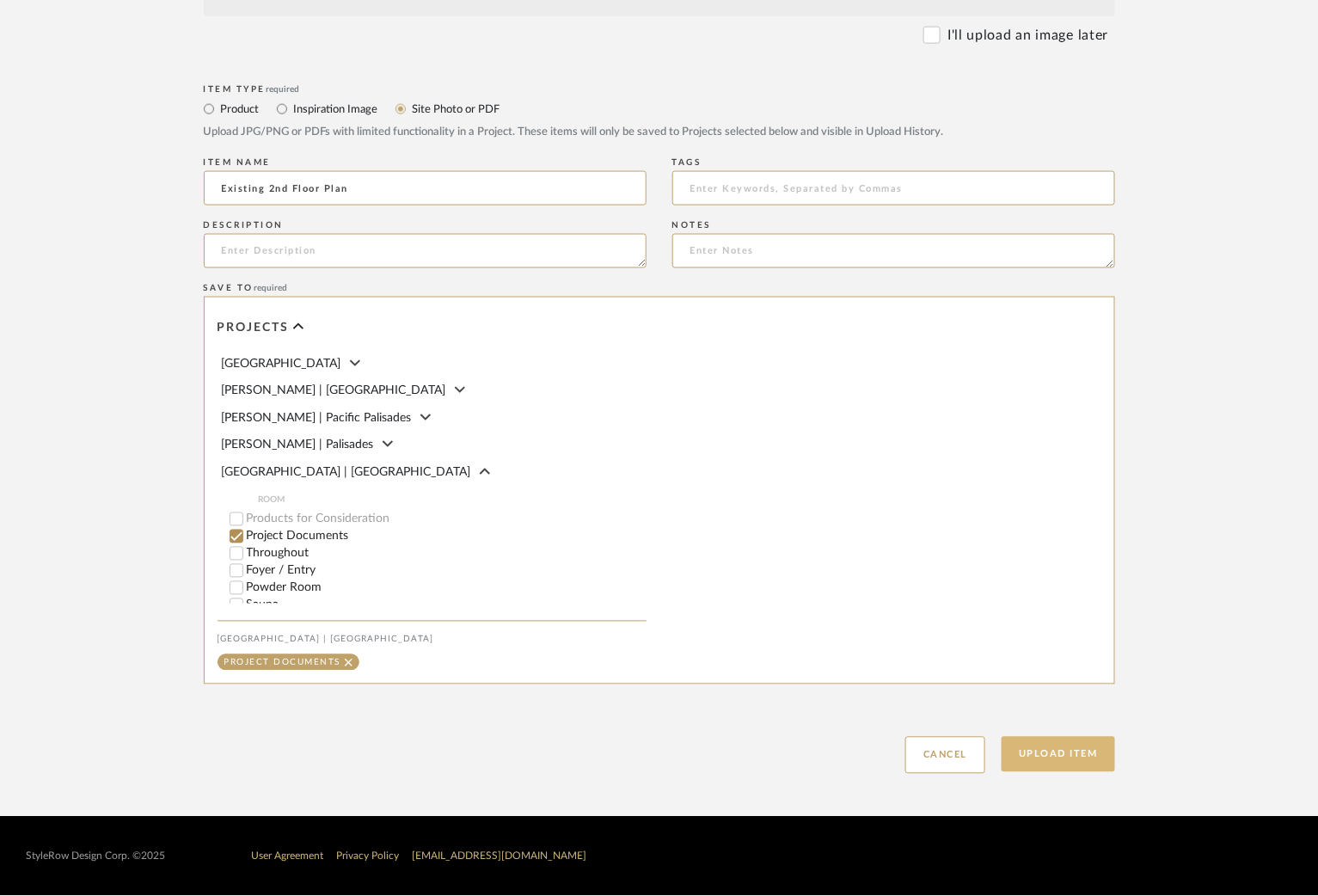
click at [1054, 763] on button "Upload Item" at bounding box center [1058, 754] width 113 height 35
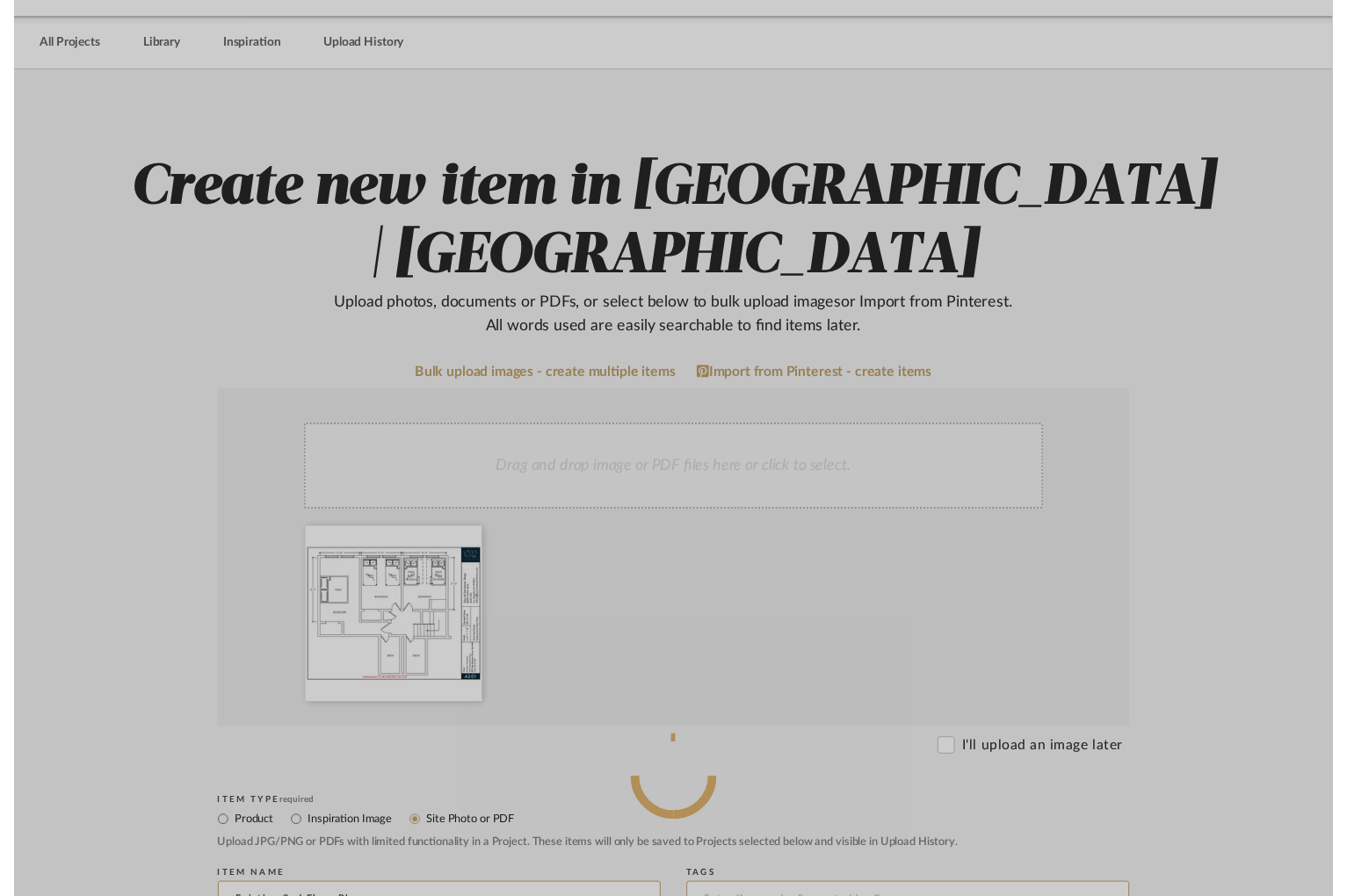
scroll to position [0, 0]
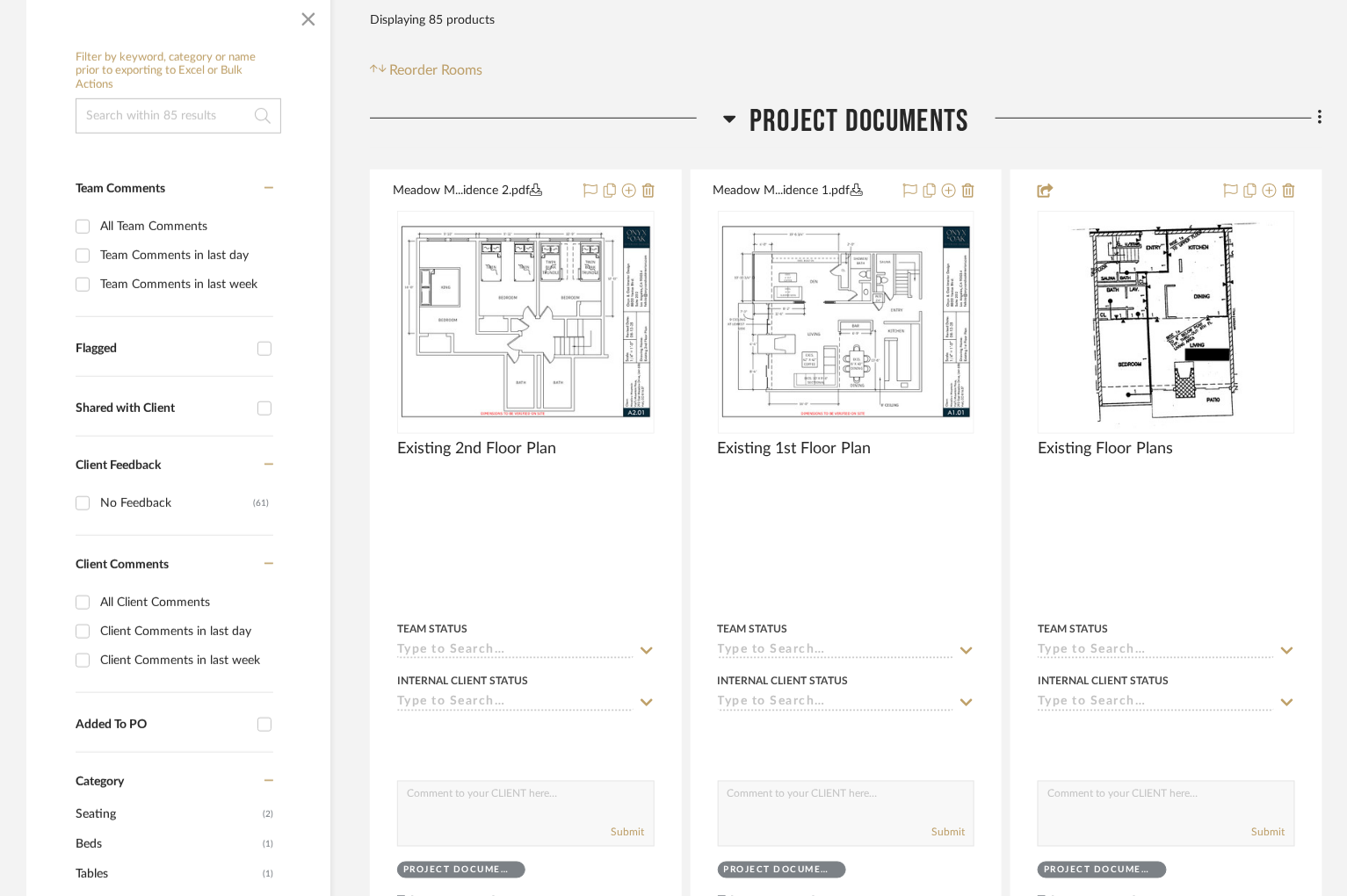
scroll to position [458, 0]
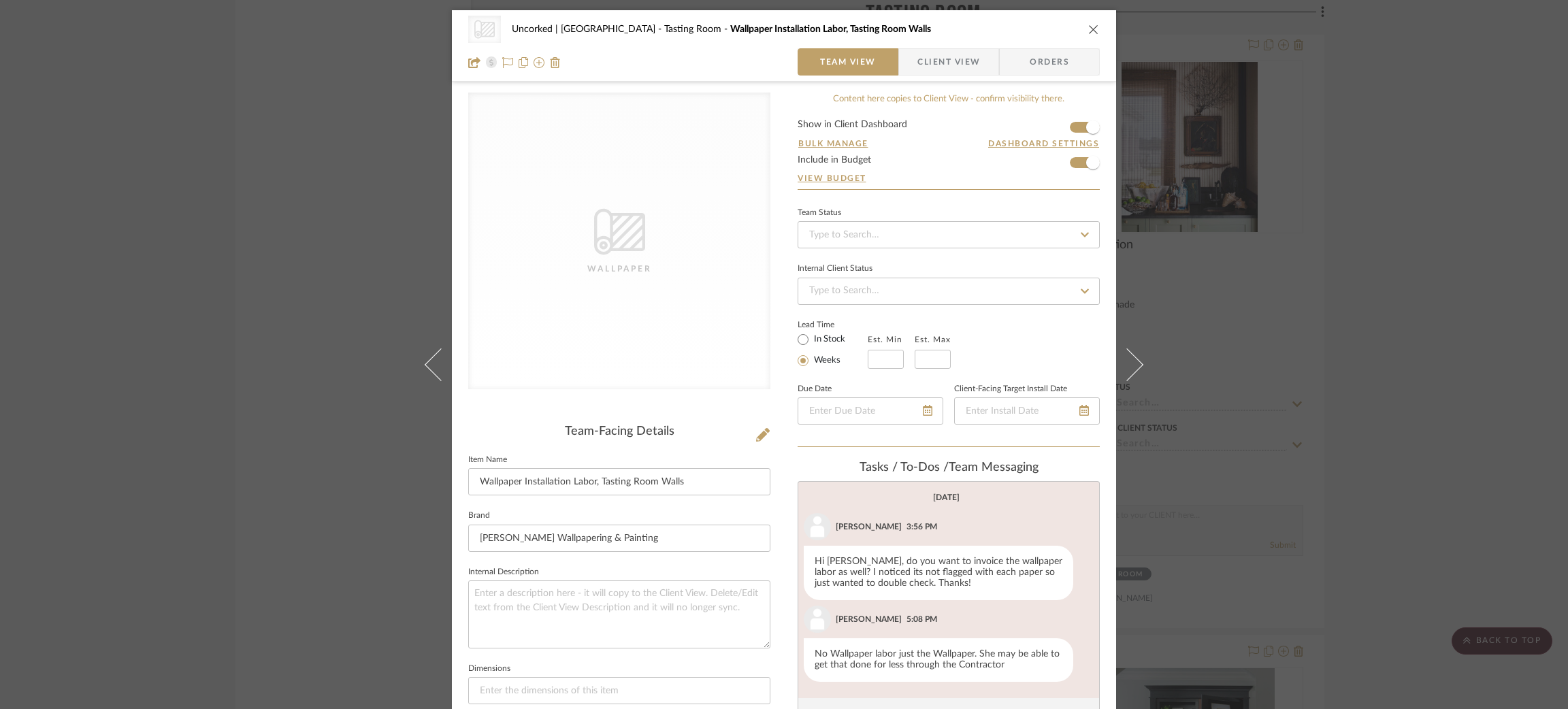
drag, startPoint x: 0, startPoint y: 0, endPoint x: 440, endPoint y: 237, distance: 499.8
click at [333, 248] on div "CategoryIconWallcovering Created with Sketch. Wallpaper Uncorked | Hermosa Beac…" at bounding box center [784, 354] width 1568 height 709
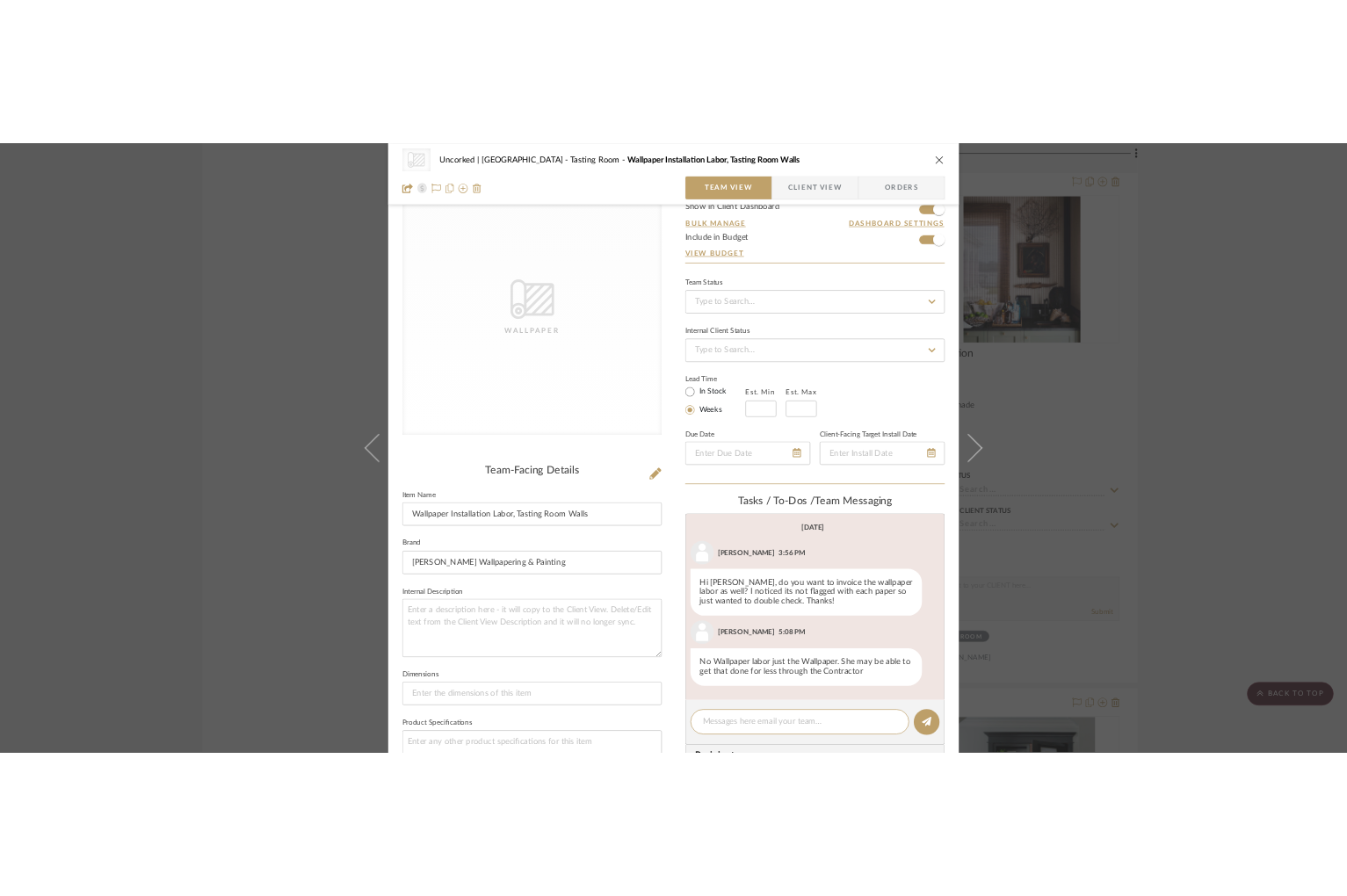
scroll to position [6787, 0]
